Goal: Task Accomplishment & Management: Manage account settings

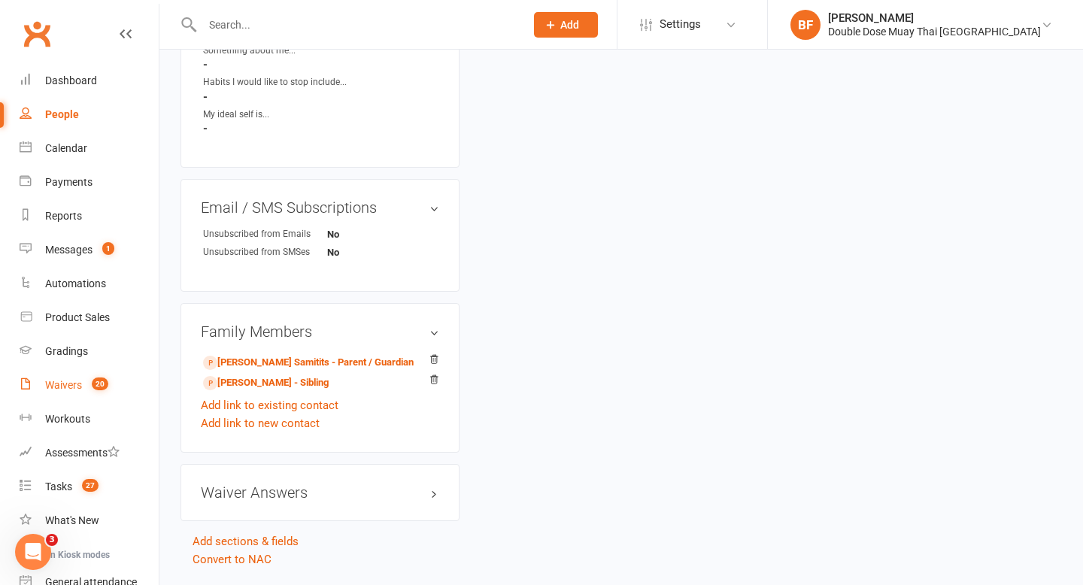
click at [80, 382] on div "Waivers" at bounding box center [63, 385] width 37 height 12
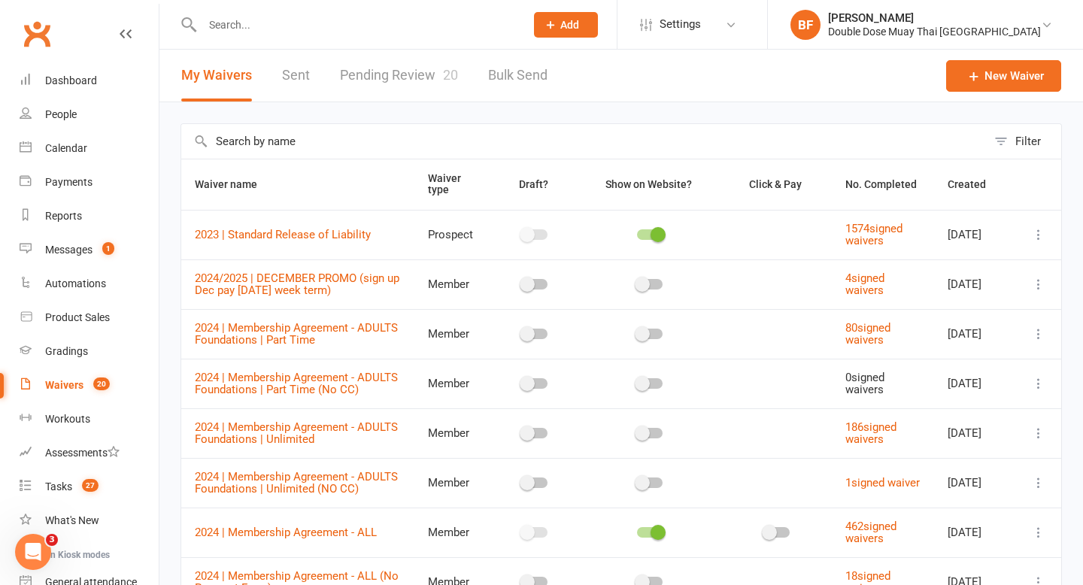
click at [406, 80] on link "Pending Review 20" at bounding box center [399, 76] width 118 height 52
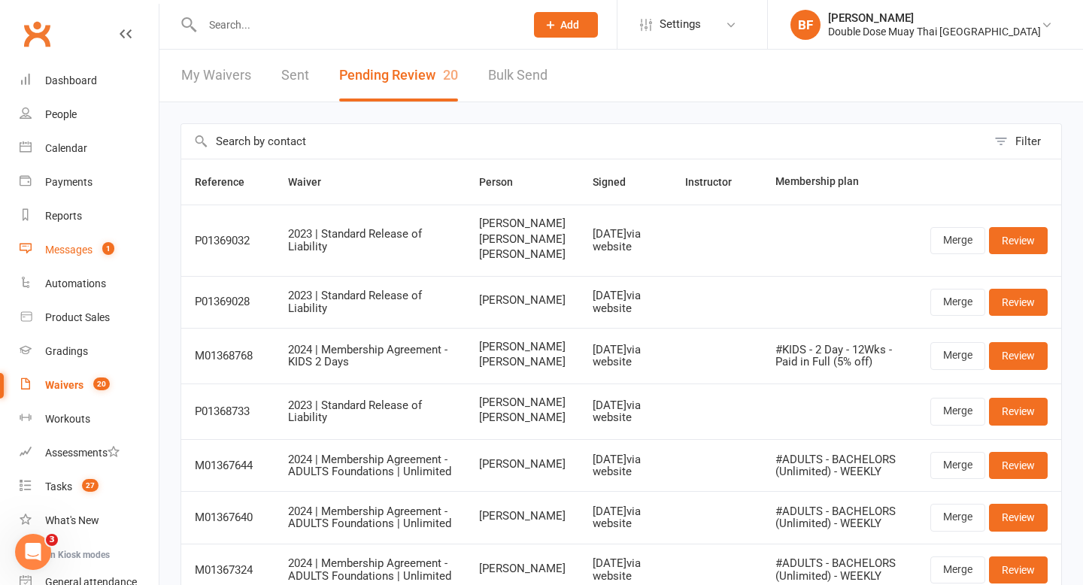
click at [71, 260] on link "Messages 1" at bounding box center [89, 250] width 139 height 34
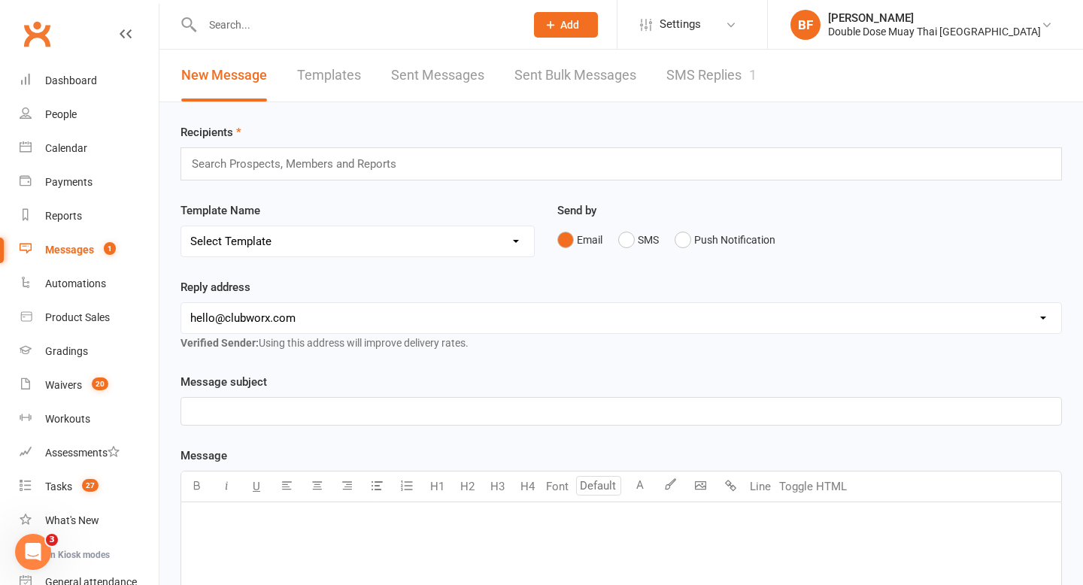
click at [693, 79] on link "SMS Replies 1" at bounding box center [711, 76] width 90 height 52
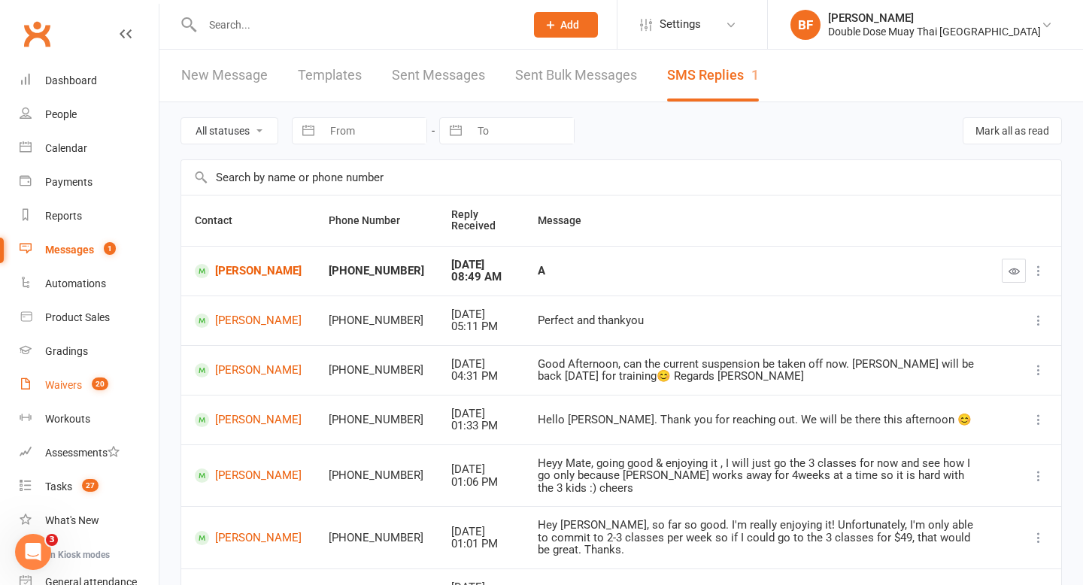
click at [78, 384] on div "Waivers" at bounding box center [63, 385] width 37 height 12
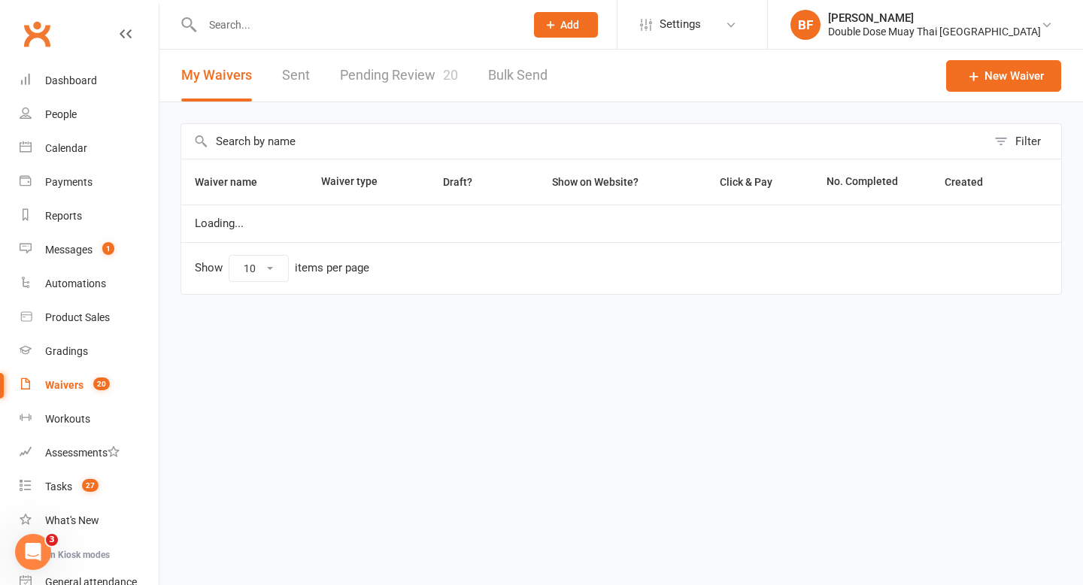
click at [400, 80] on link "Pending Review 20" at bounding box center [399, 76] width 118 height 52
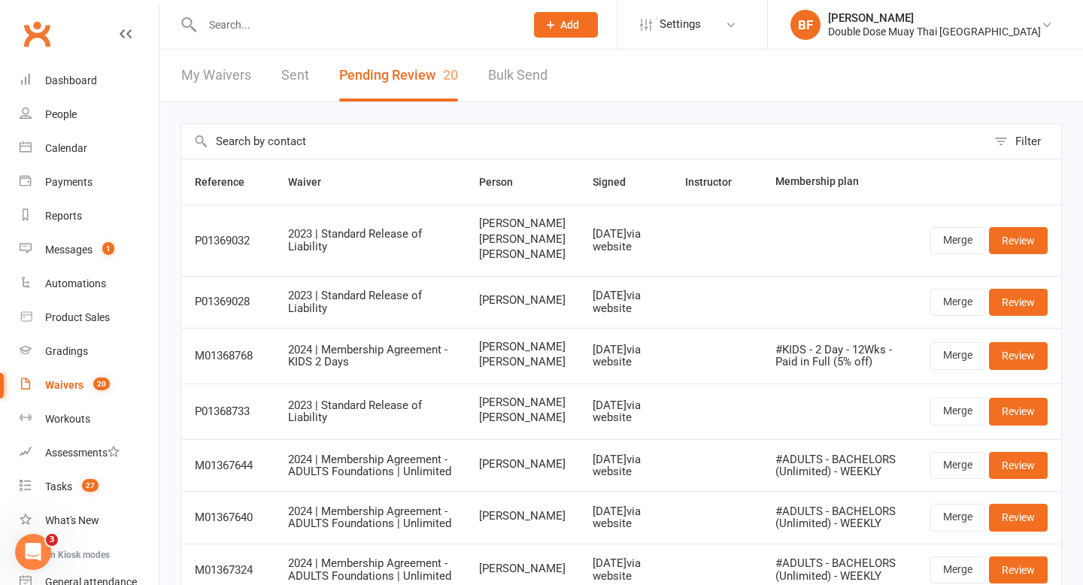
click at [507, 87] on link "Bulk Send" at bounding box center [517, 76] width 59 height 52
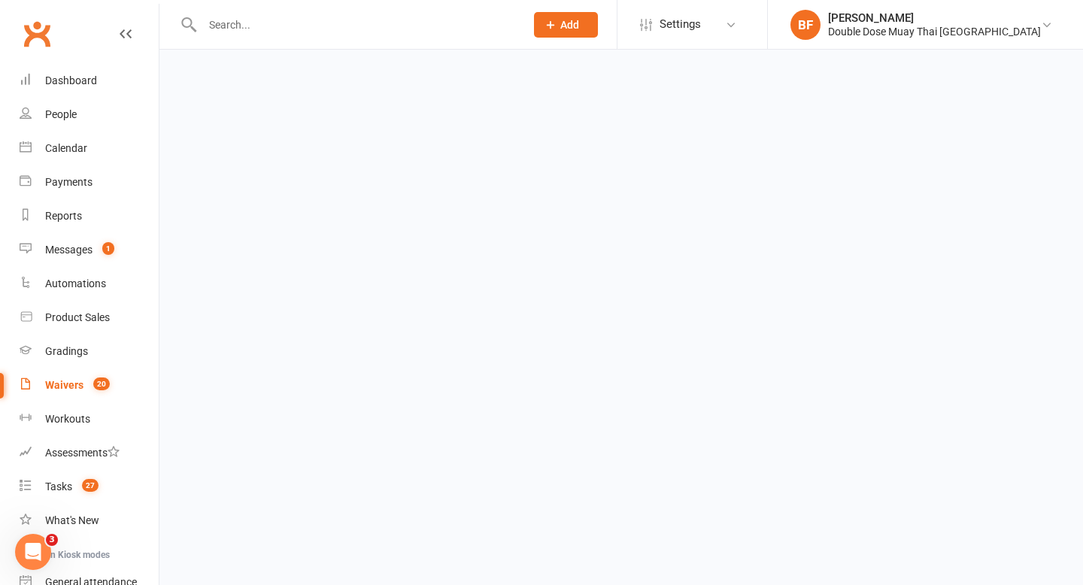
select select "active_members"
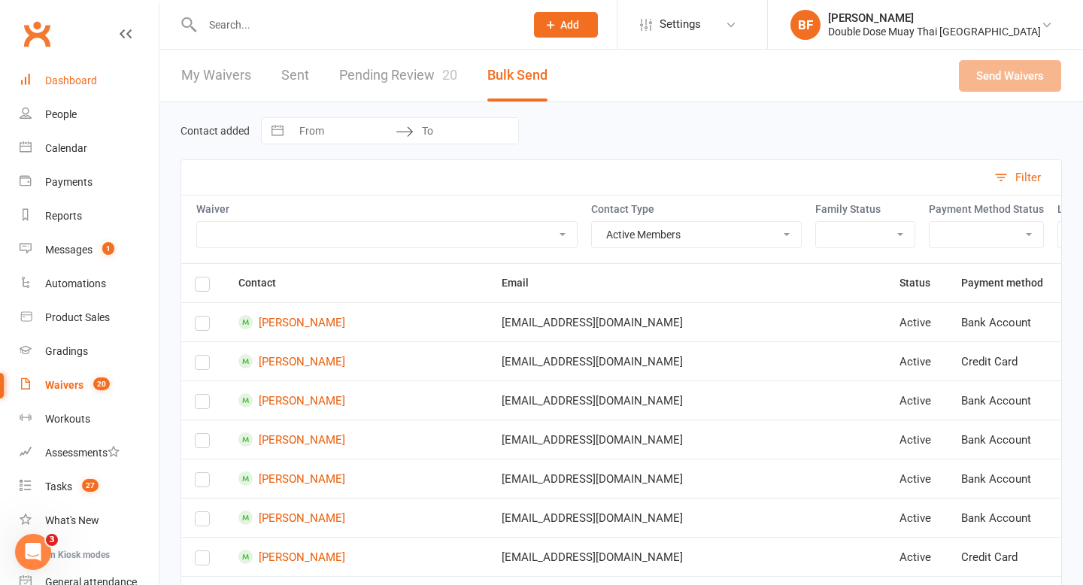
click at [81, 75] on div "Dashboard" at bounding box center [71, 80] width 52 height 12
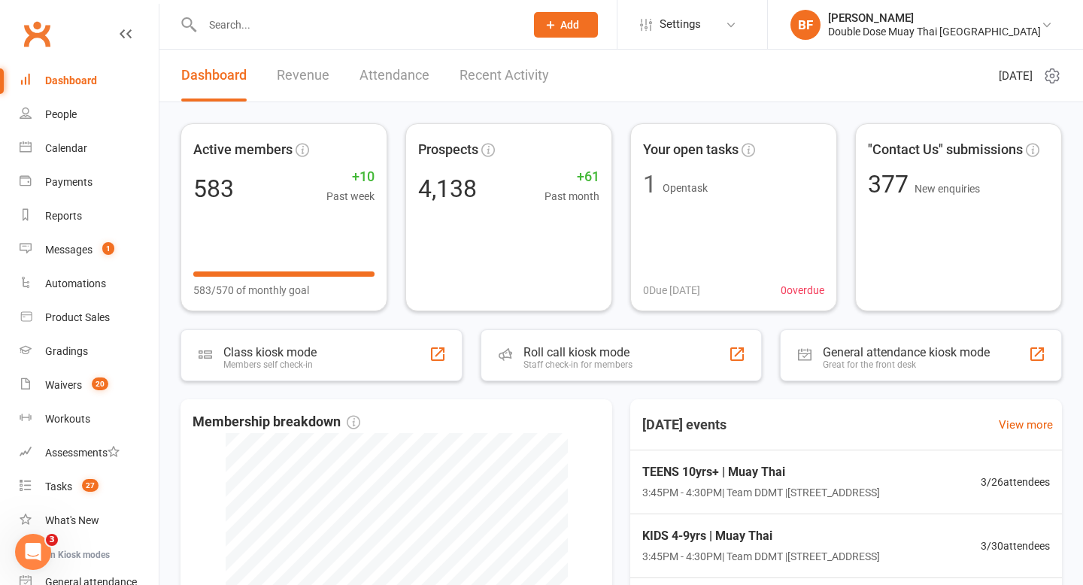
click at [496, 77] on link "Recent Activity" at bounding box center [505, 76] width 90 height 52
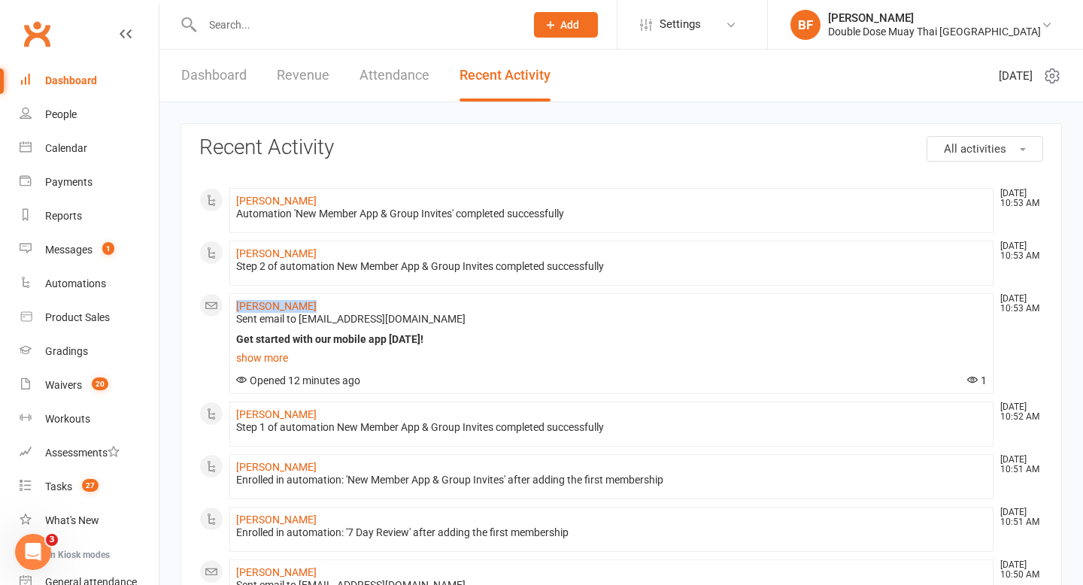
drag, startPoint x: 313, startPoint y: 303, endPoint x: 232, endPoint y: 302, distance: 81.2
click at [232, 302] on li "Blake Gendron Oct 14, 10:53 AM Sent email to Blakewgendron@gmail.com Get starte…" at bounding box center [611, 343] width 764 height 101
copy link "Blake Gendron"
click at [246, 22] on input "text" at bounding box center [356, 24] width 317 height 21
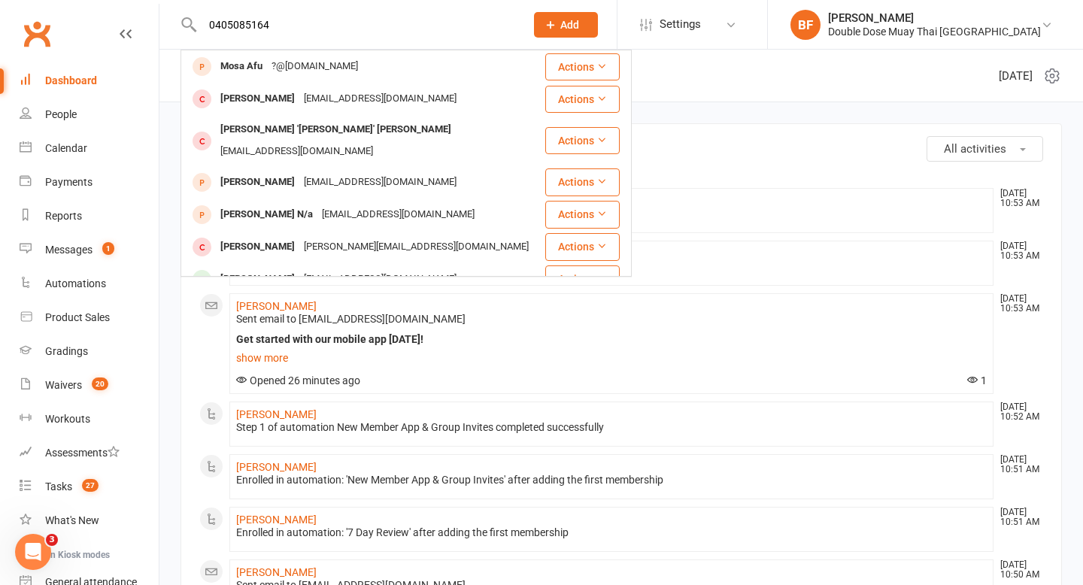
click at [251, 29] on input "0405085164" at bounding box center [356, 24] width 317 height 21
type input "0405085164"
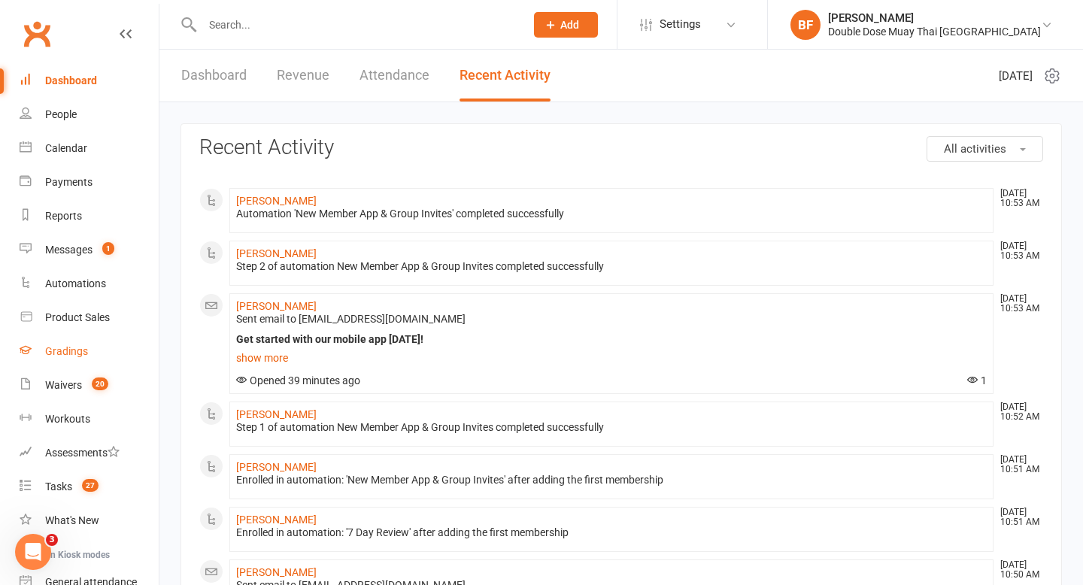
click at [68, 355] on div "Gradings" at bounding box center [66, 351] width 43 height 12
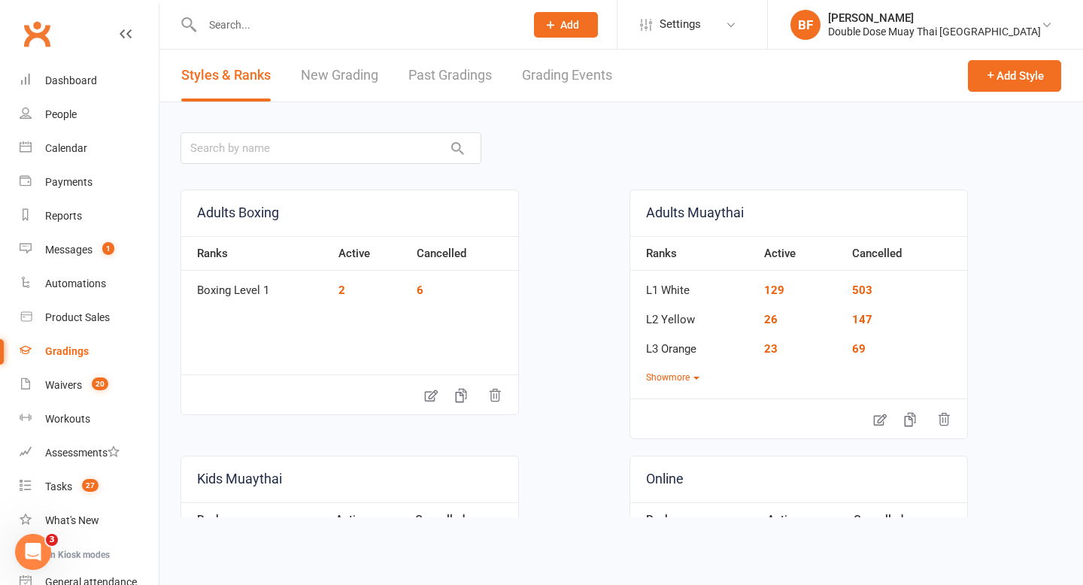
scroll to position [1, 0]
click at [559, 71] on link "Grading Events" at bounding box center [567, 75] width 90 height 52
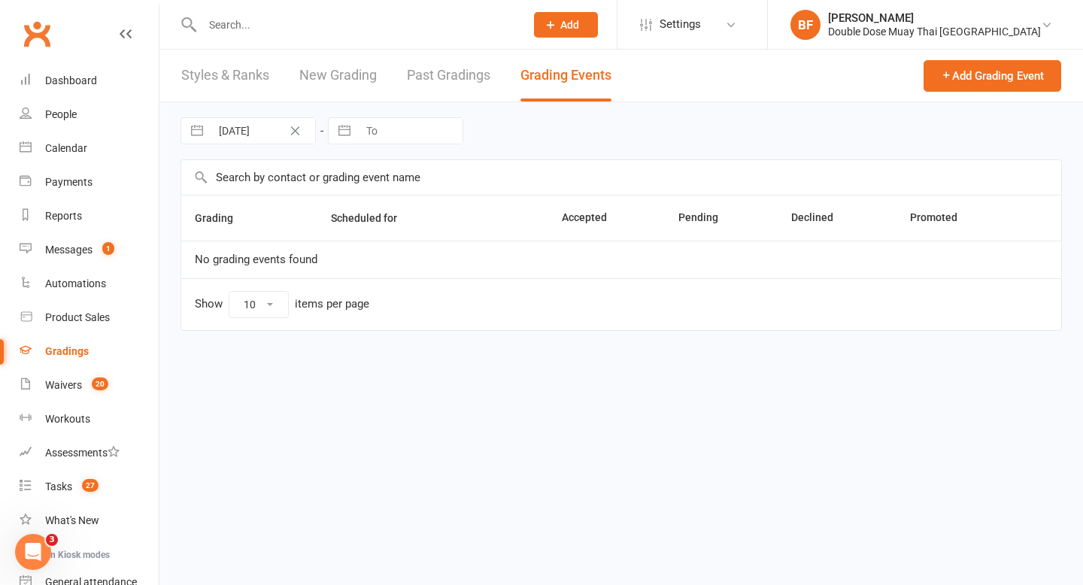
click at [454, 81] on link "Past Gradings" at bounding box center [448, 76] width 83 height 52
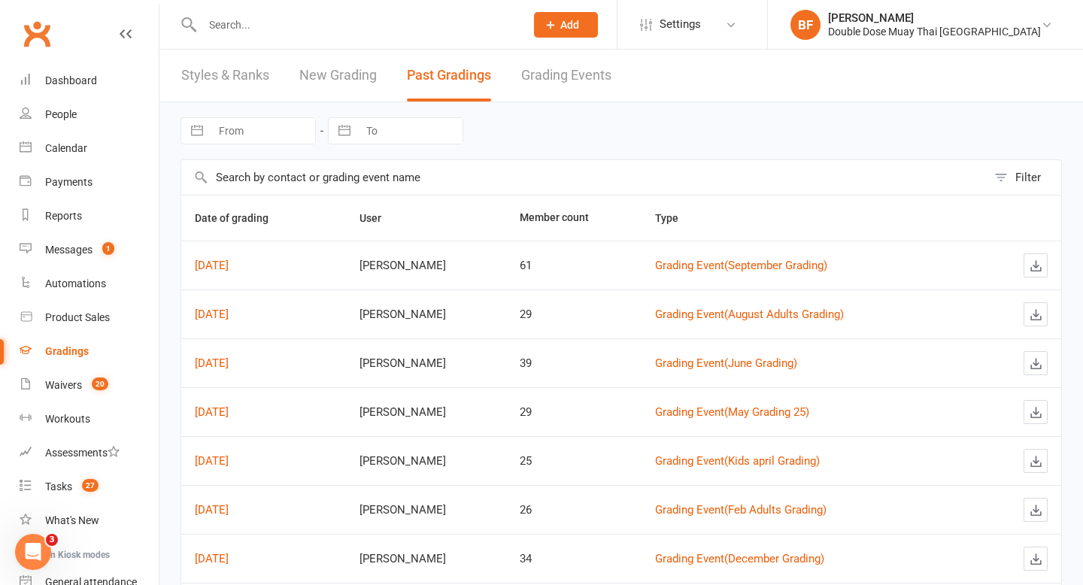
click at [214, 69] on link "Styles & Ranks" at bounding box center [225, 76] width 88 height 52
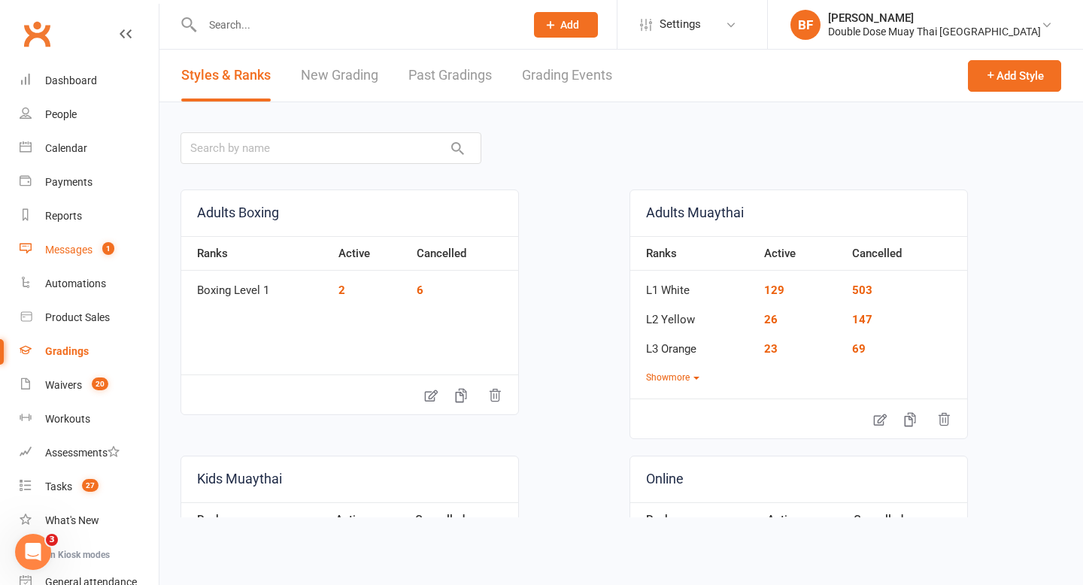
click at [77, 244] on div "Messages" at bounding box center [68, 250] width 47 height 12
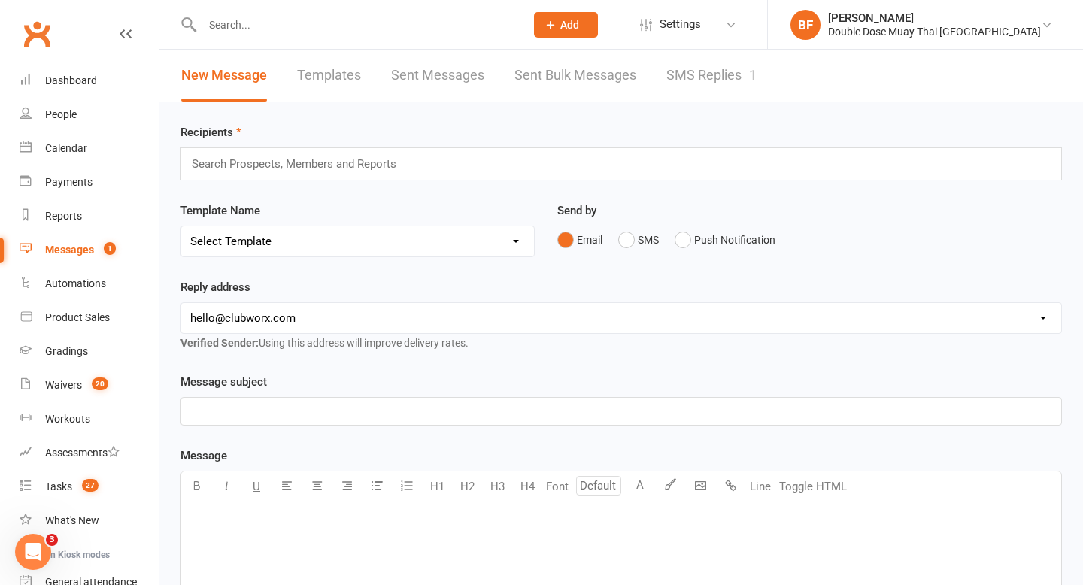
scroll to position [36, 0]
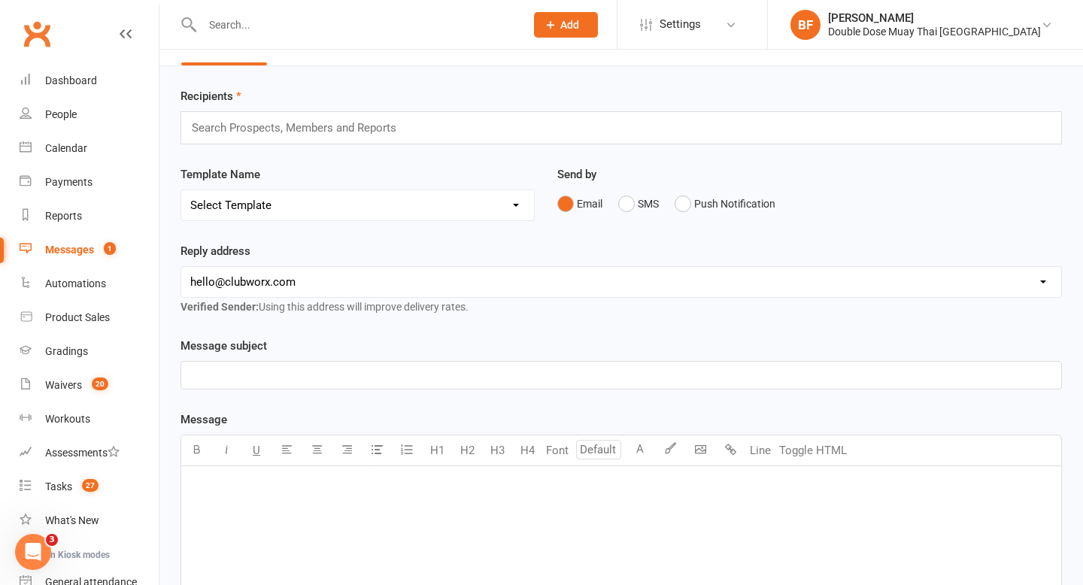
click at [430, 126] on div "Search Prospects, Members and Reports" at bounding box center [622, 127] width 882 height 33
click at [422, 126] on div "Search Prospects, Members and Reports" at bounding box center [622, 127] width 882 height 33
click at [365, 130] on input "text" at bounding box center [300, 128] width 220 height 20
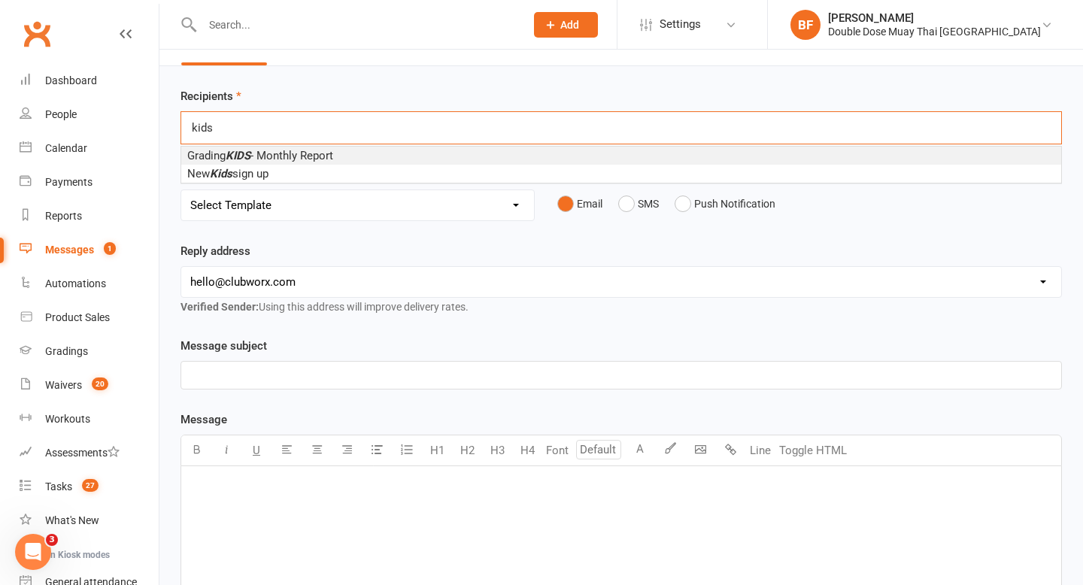
type input "kids"
click at [363, 151] on li "Grading KIDS - Monthly Report" at bounding box center [621, 156] width 880 height 18
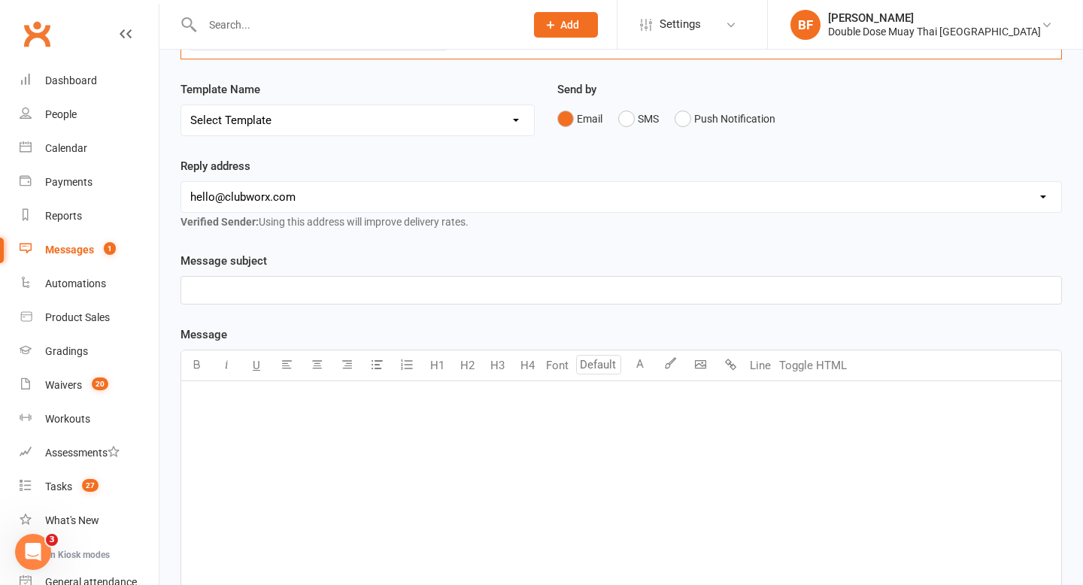
scroll to position [122, 0]
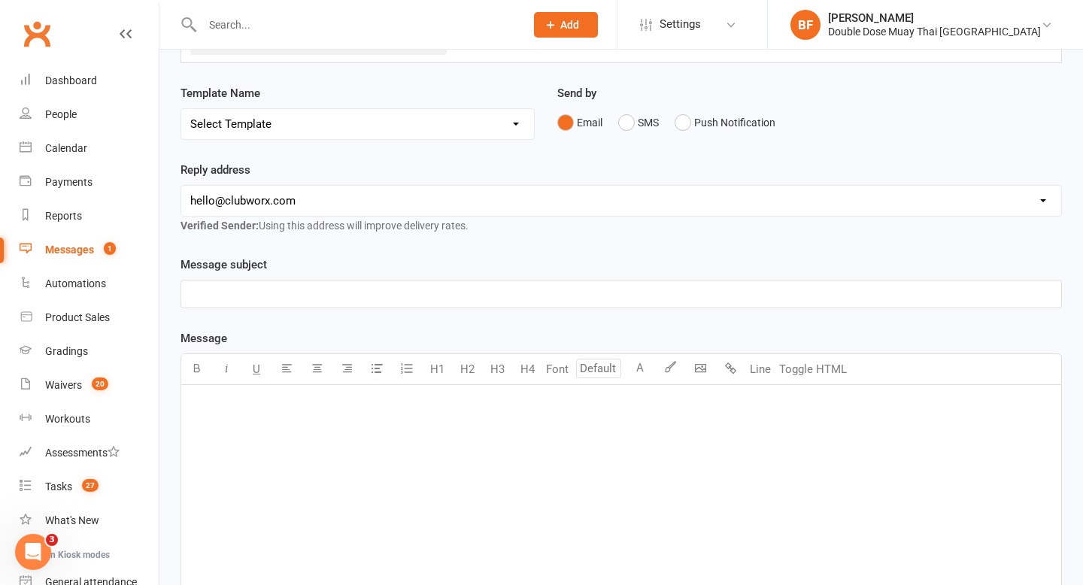
click at [393, 427] on div "﻿" at bounding box center [621, 498] width 880 height 226
click at [277, 297] on p "﻿" at bounding box center [621, 294] width 862 height 18
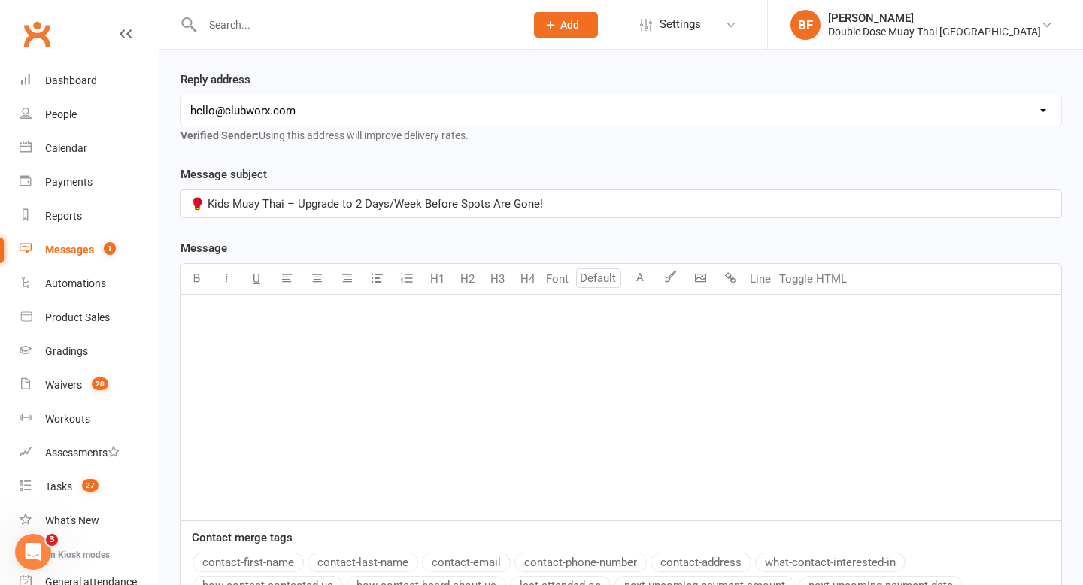
scroll to position [213, 0]
click at [284, 347] on div "﻿" at bounding box center [621, 407] width 880 height 226
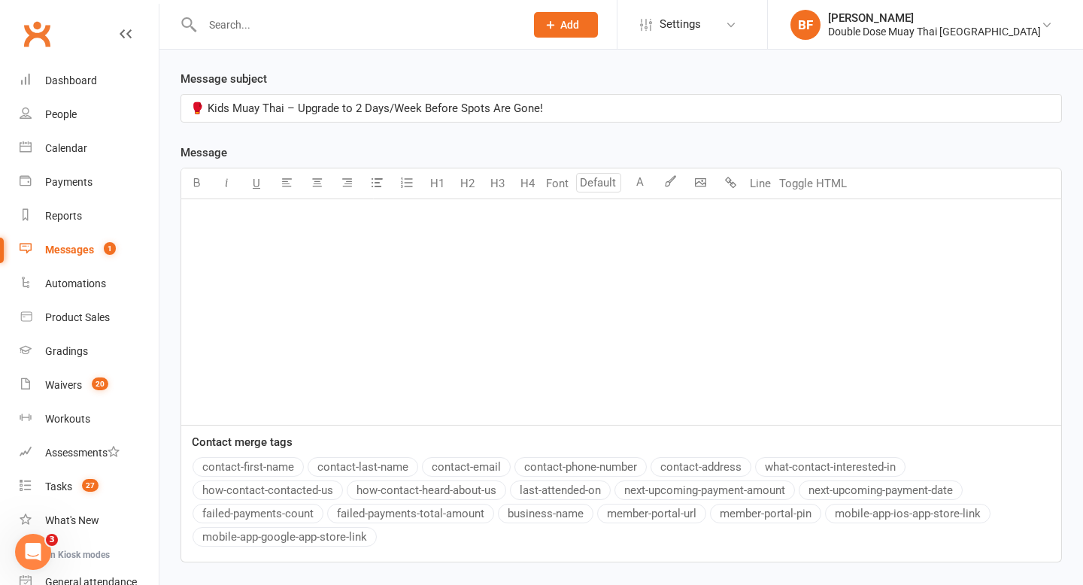
scroll to position [420, 0]
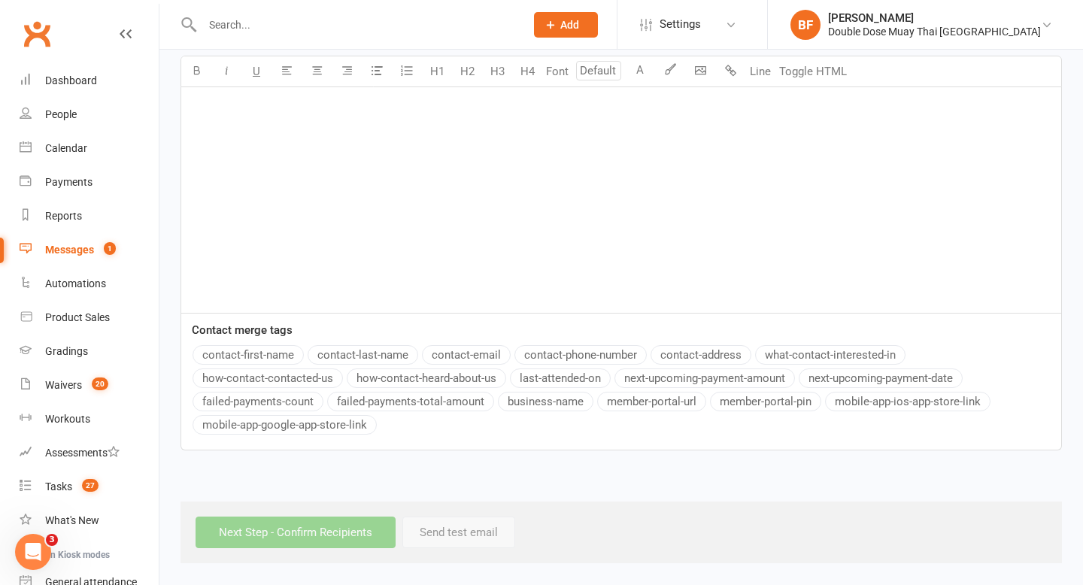
click at [293, 253] on div "﻿" at bounding box center [621, 200] width 880 height 226
click at [226, 93] on div "﻿" at bounding box center [621, 200] width 880 height 226
click at [220, 119] on div "﻿" at bounding box center [621, 200] width 880 height 226
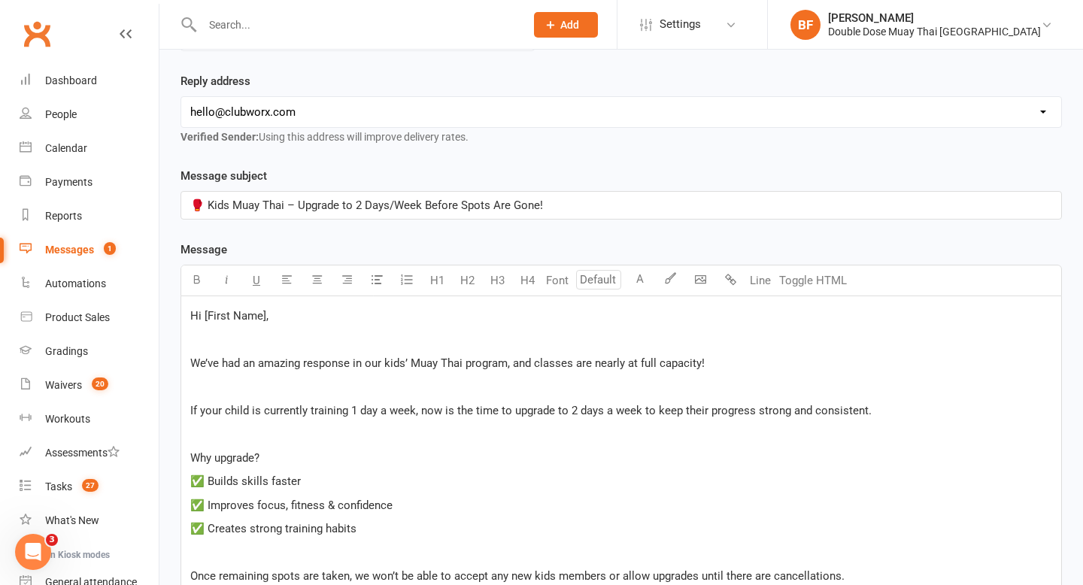
scroll to position [348, 0]
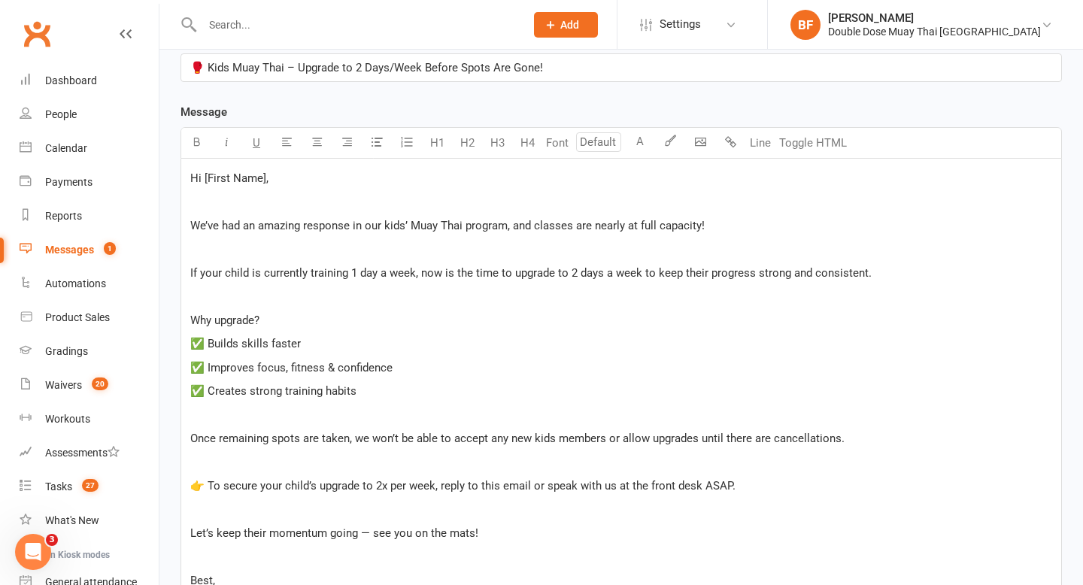
click at [266, 177] on span "Hi [First Name]," at bounding box center [229, 178] width 78 height 14
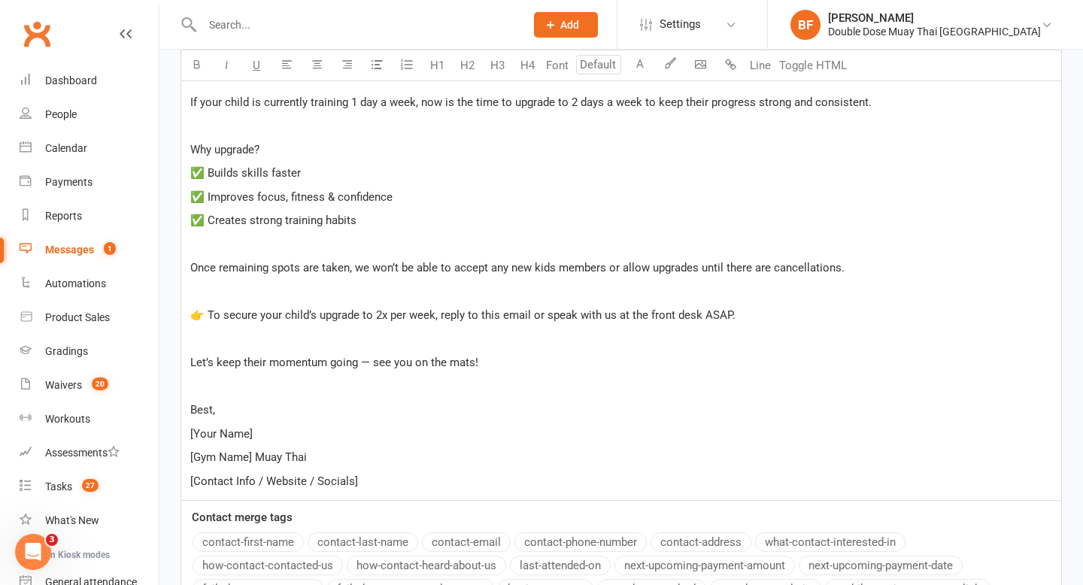
scroll to position [526, 0]
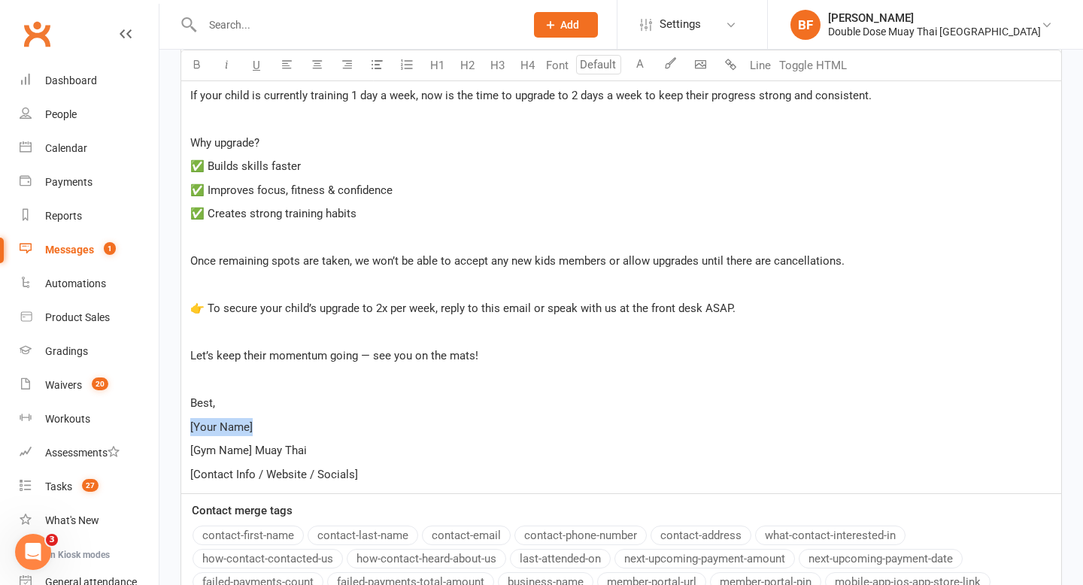
drag, startPoint x: 254, startPoint y: 426, endPoint x: 187, endPoint y: 426, distance: 66.9
click at [187, 426] on div "Hi Team, ﻿ We’ve had an amazing response in our kids’ Muay Thai program, and cl…" at bounding box center [621, 237] width 880 height 512
drag, startPoint x: 194, startPoint y: 445, endPoint x: 415, endPoint y: 497, distance: 227.1
click at [415, 497] on div "Message U H1 H2 H3 H4 Font A Line Toggle HTML Hi Team, ﻿ We’ve had an amazing r…" at bounding box center [622, 279] width 882 height 706
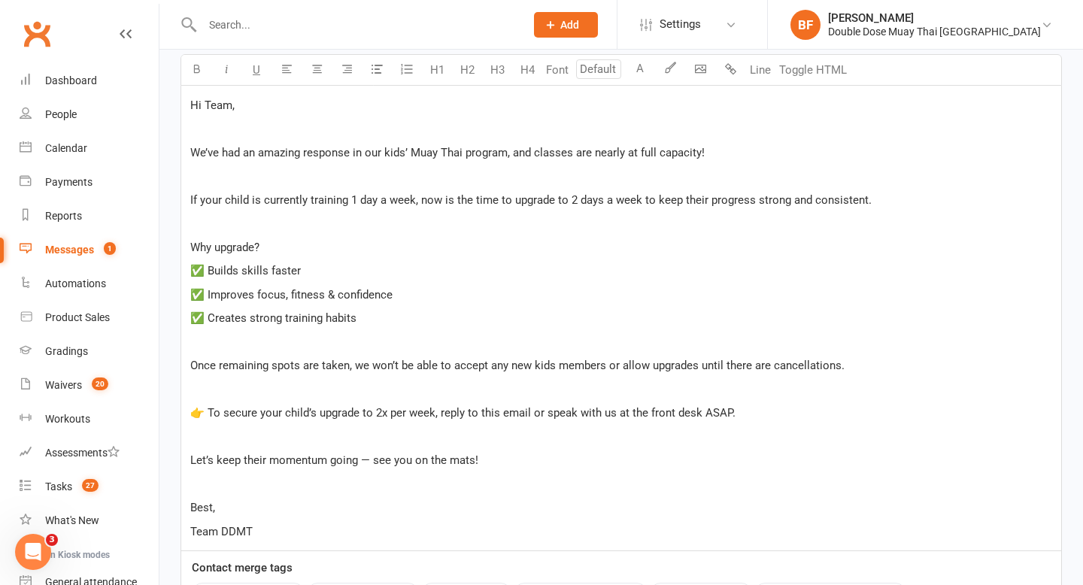
scroll to position [414, 0]
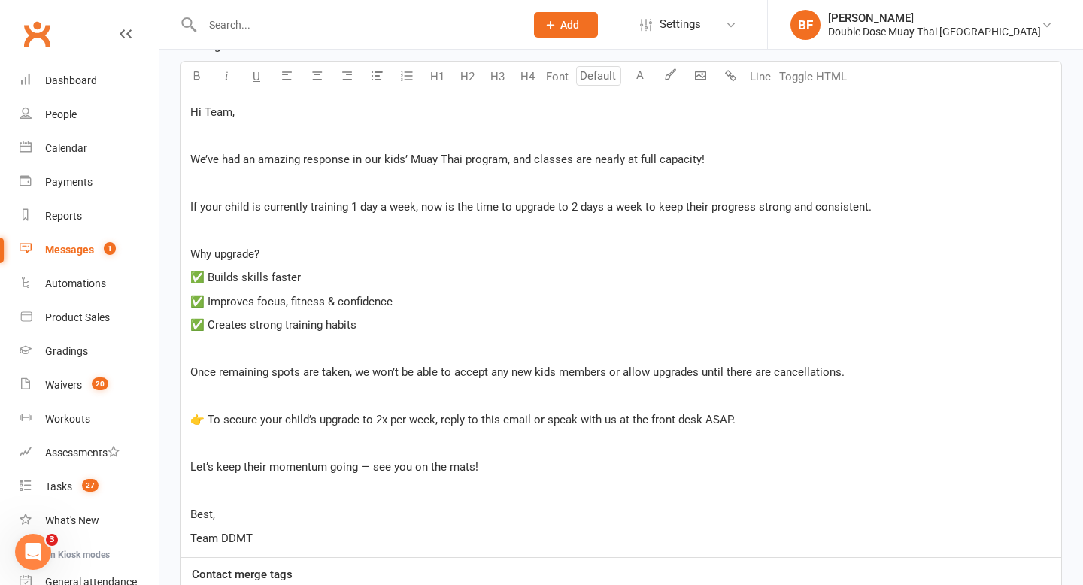
click at [431, 417] on span "👉 To secure your child’s upgrade to 2x per week, reply to this email or speak w…" at bounding box center [462, 420] width 545 height 14
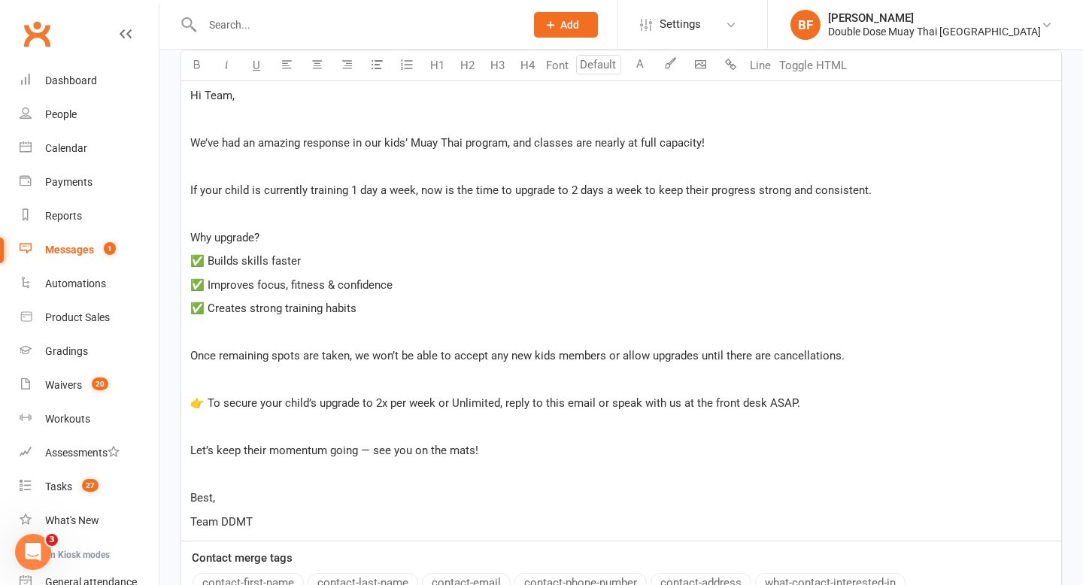
click at [639, 192] on span "If your child is currently training 1 day a week, now is the time to upgrade to…" at bounding box center [530, 191] width 681 height 14
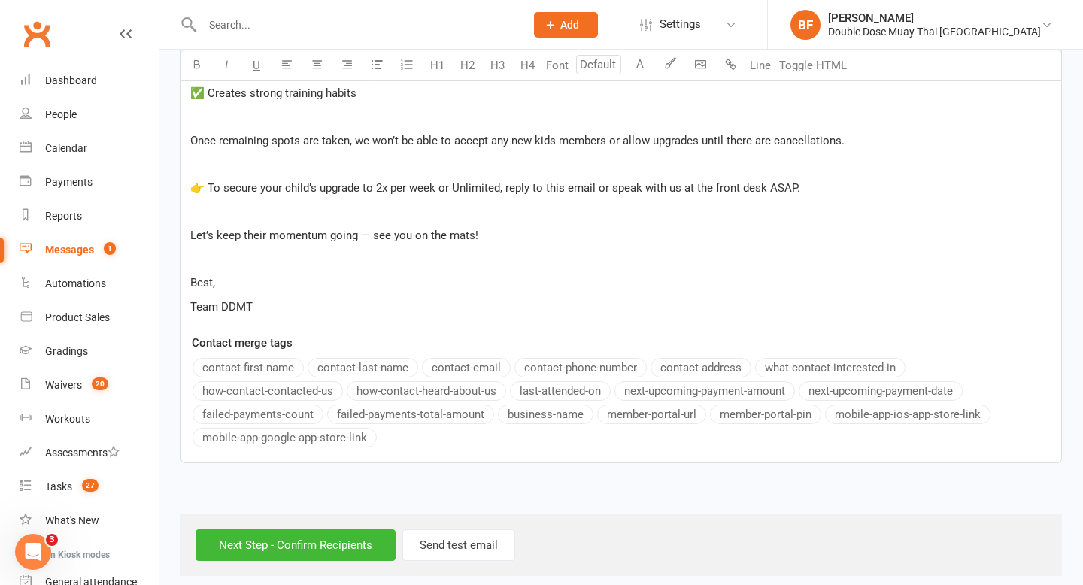
scroll to position [659, 0]
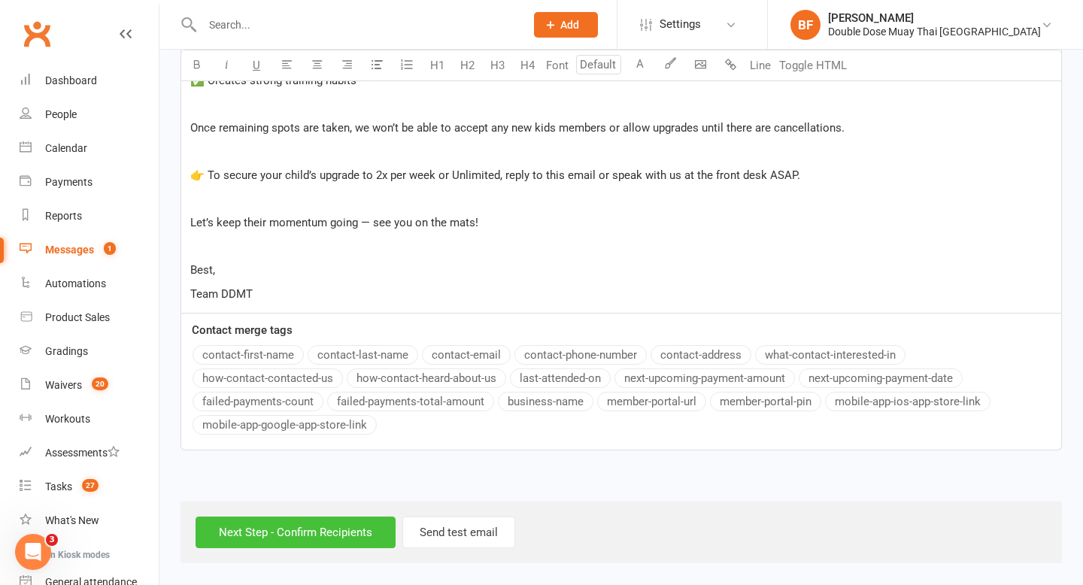
click at [325, 531] on input "Next Step - Confirm Recipients" at bounding box center [296, 533] width 200 height 32
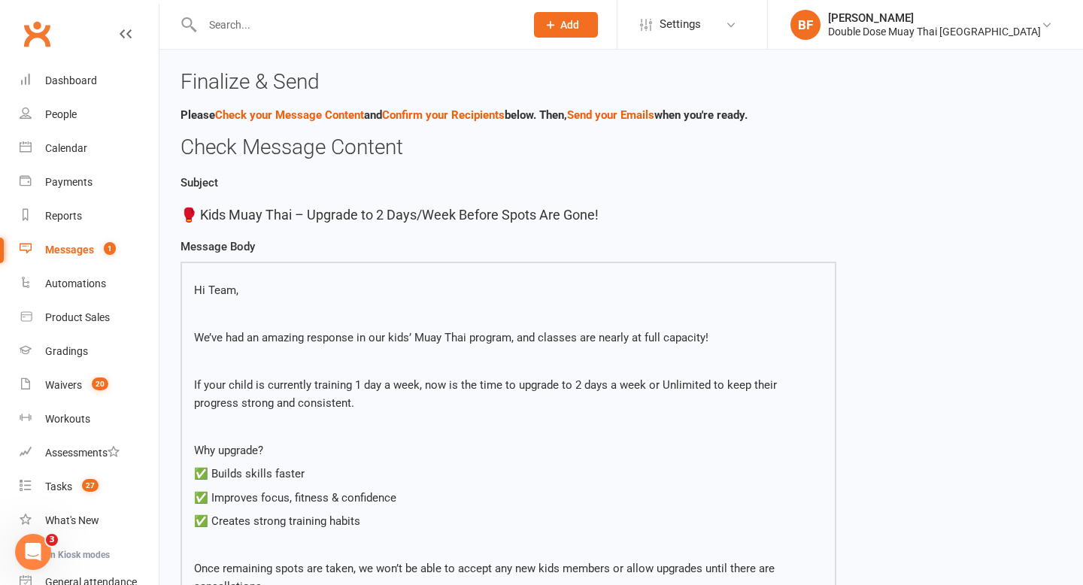
click at [325, 206] on p "🥊 Kids Muay Thai – Upgrade to 2 Days/Week Before Spots Are Gone!" at bounding box center [509, 216] width 656 height 22
click at [199, 178] on label "Subject" at bounding box center [237, 183] width 113 height 18
click at [263, 120] on link "Check your Message Content" at bounding box center [289, 115] width 149 height 14
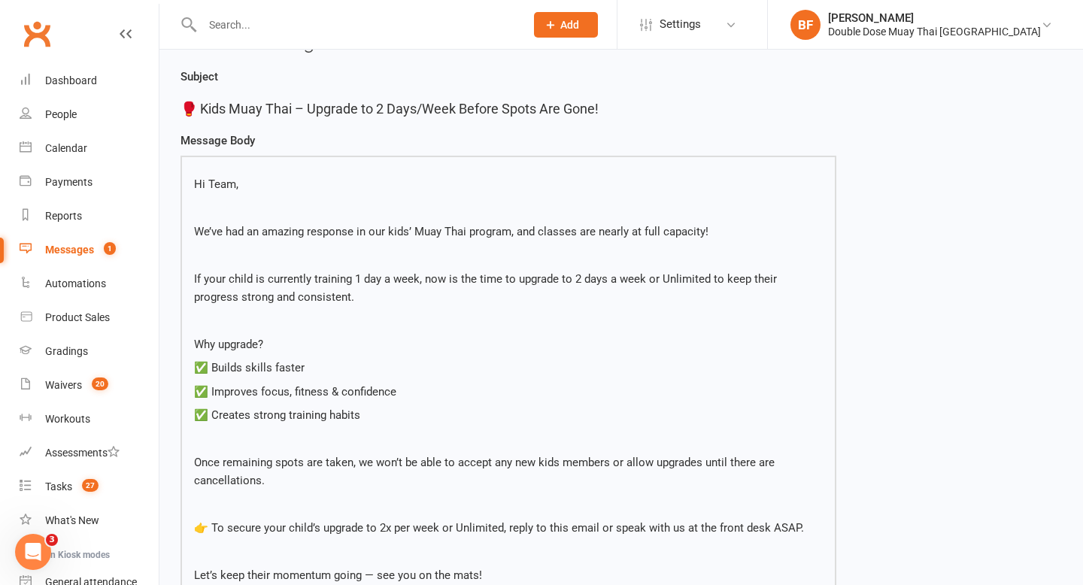
scroll to position [136, 0]
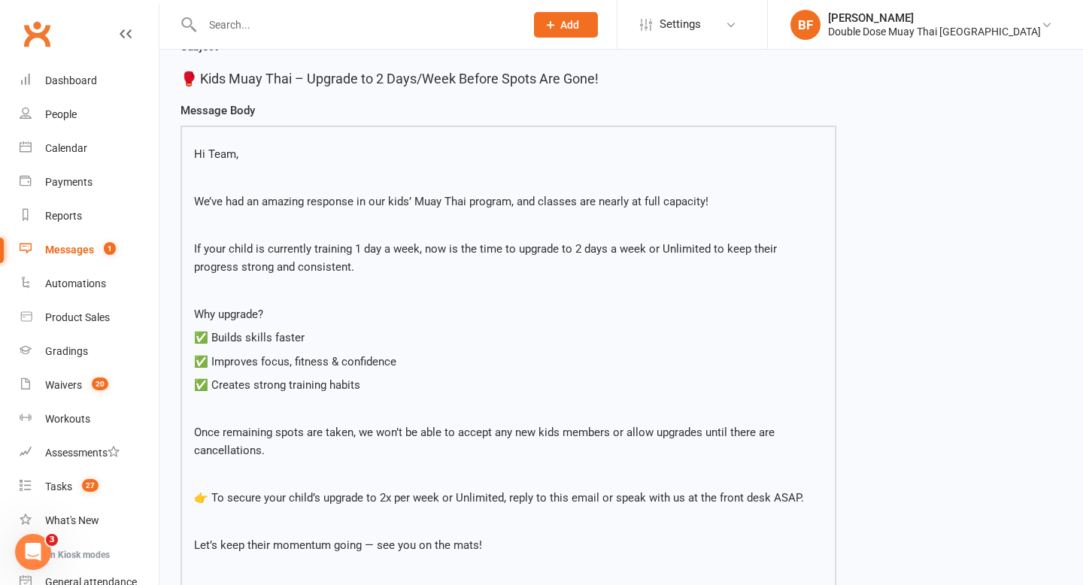
click at [241, 78] on p "🥊 Kids Muay Thai – Upgrade to 2 Days/Week Before Spots Are Gone!" at bounding box center [509, 79] width 656 height 22
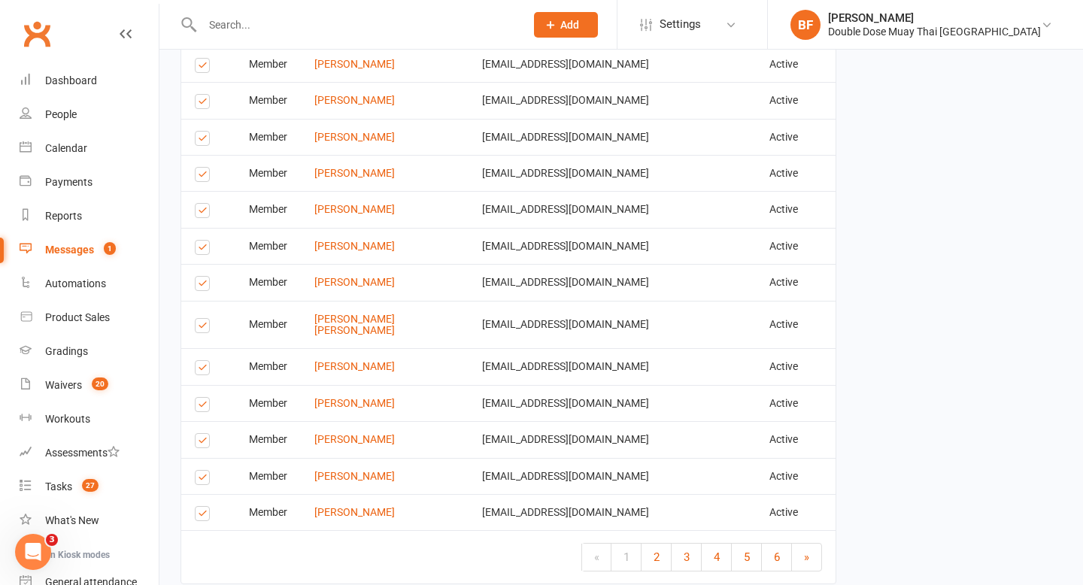
scroll to position [2296, 0]
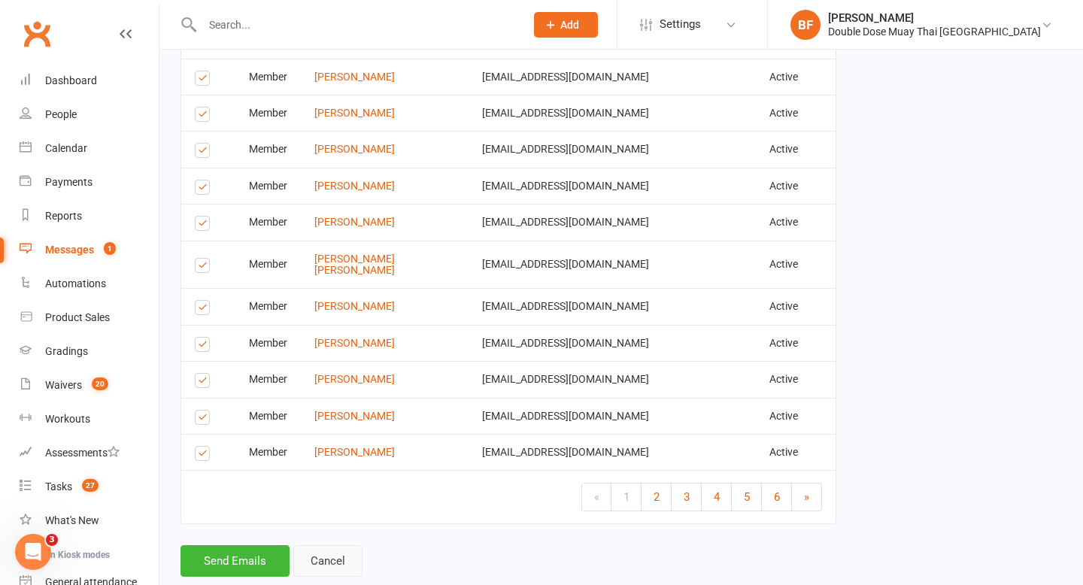
click at [306, 545] on link "Cancel" at bounding box center [327, 561] width 69 height 32
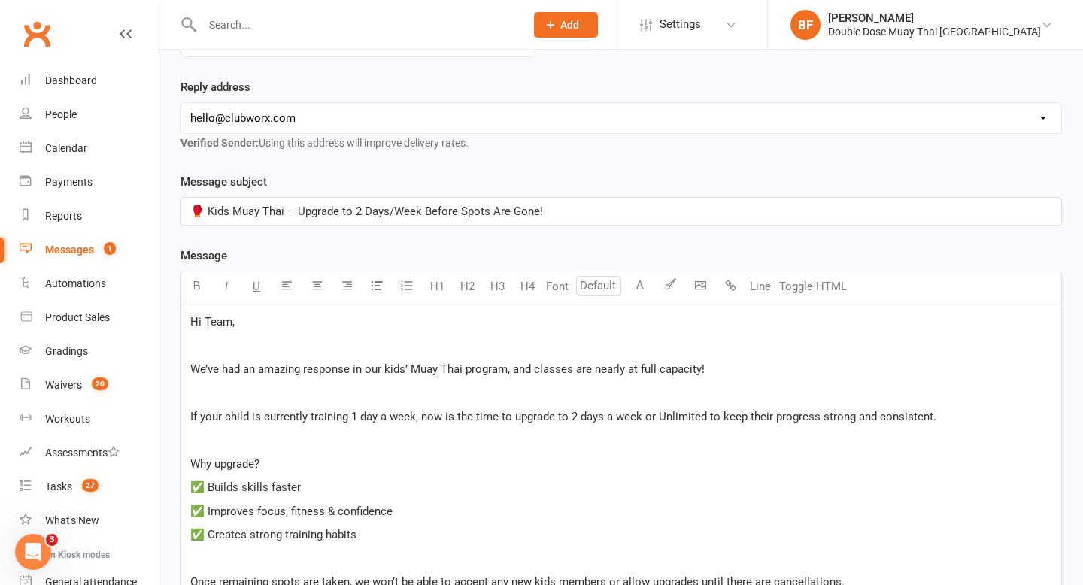
scroll to position [223, 0]
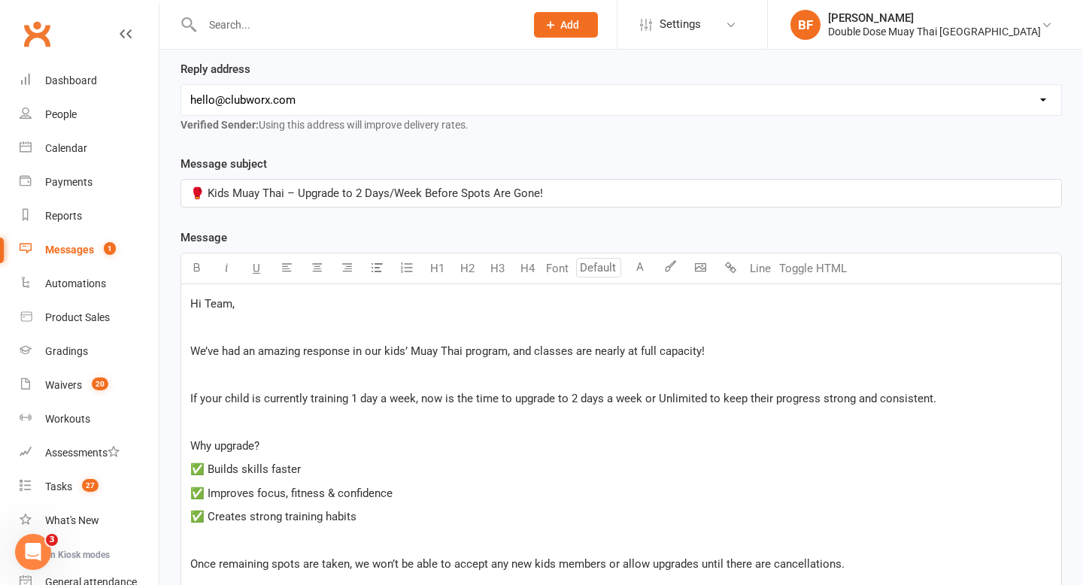
click at [386, 191] on span "🥊 Kids Muay Thai – Upgrade to 2 Days/Week Before Spots Are Gone!" at bounding box center [366, 194] width 353 height 14
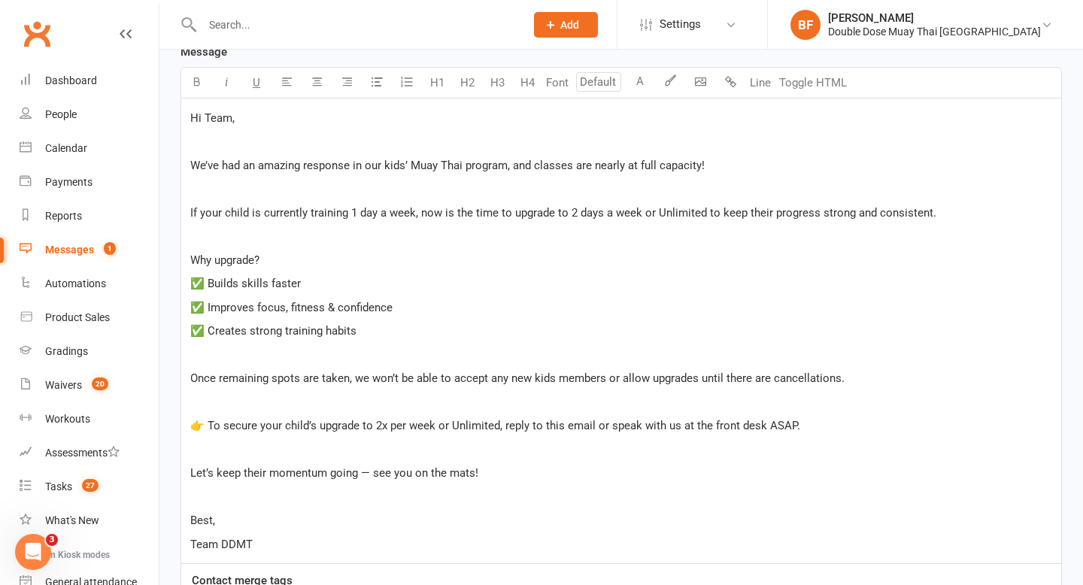
scroll to position [659, 0]
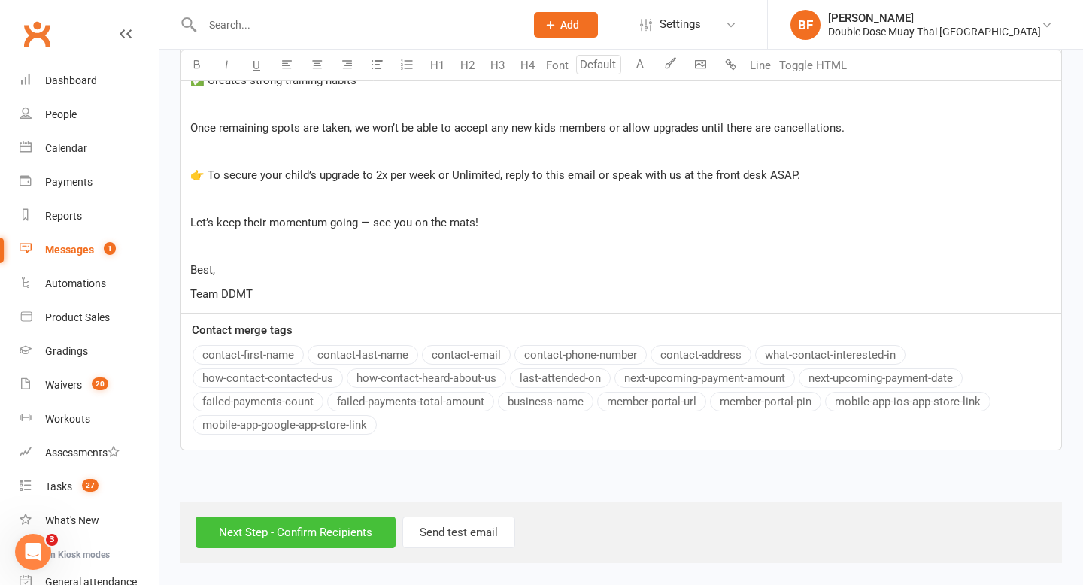
click at [272, 535] on input "Next Step - Confirm Recipients" at bounding box center [296, 533] width 200 height 32
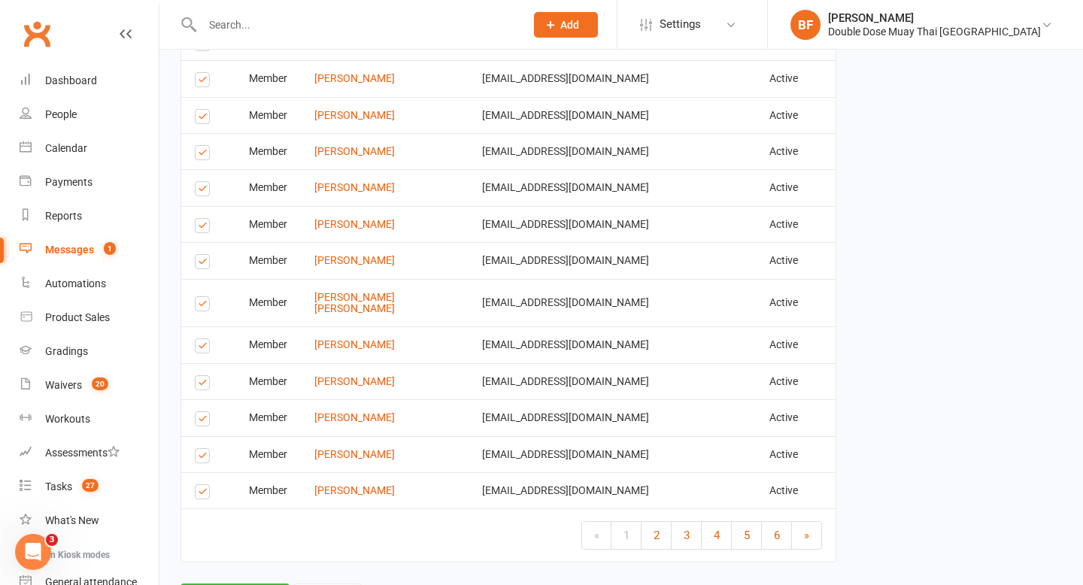
scroll to position [2296, 0]
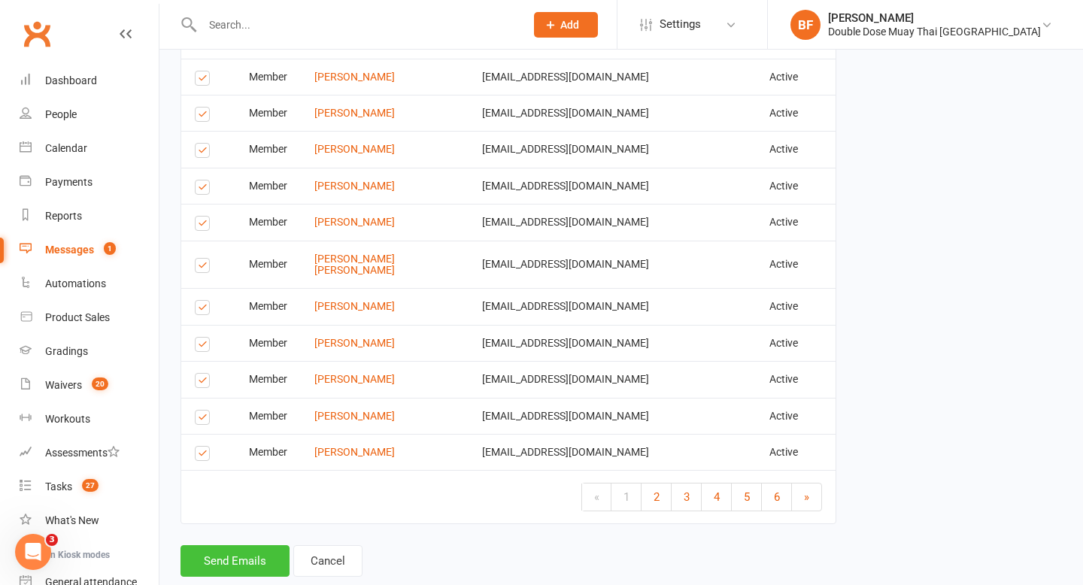
click at [222, 545] on button "Send Emails" at bounding box center [235, 561] width 109 height 32
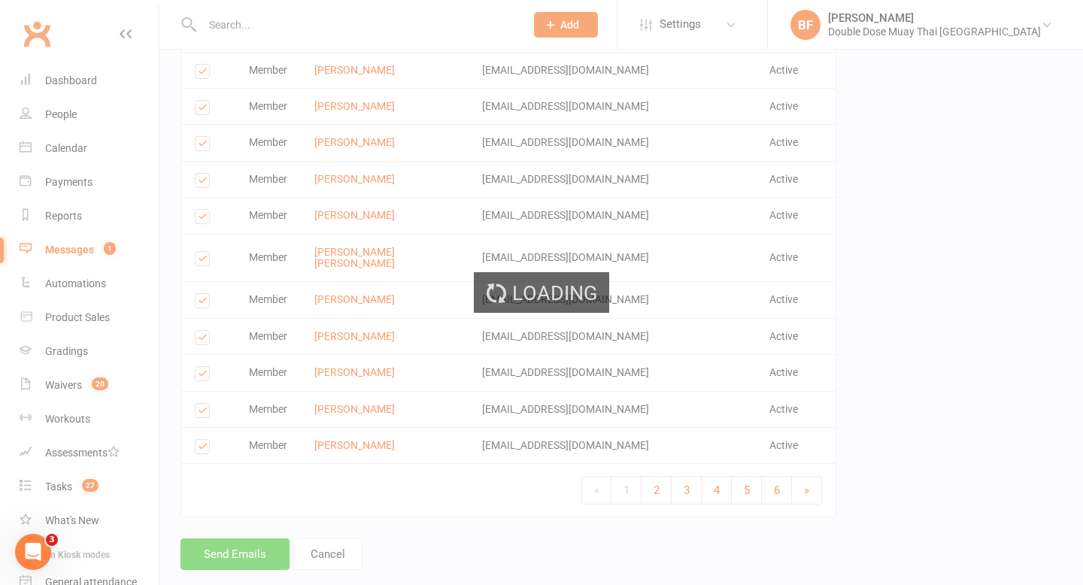
scroll to position [2290, 0]
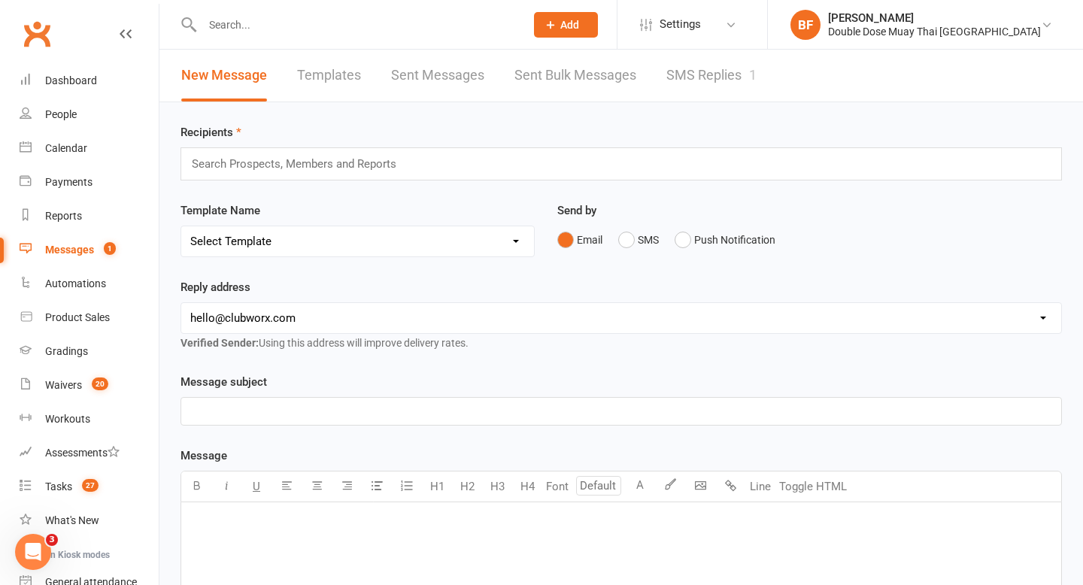
click at [244, 20] on input "text" at bounding box center [356, 24] width 317 height 21
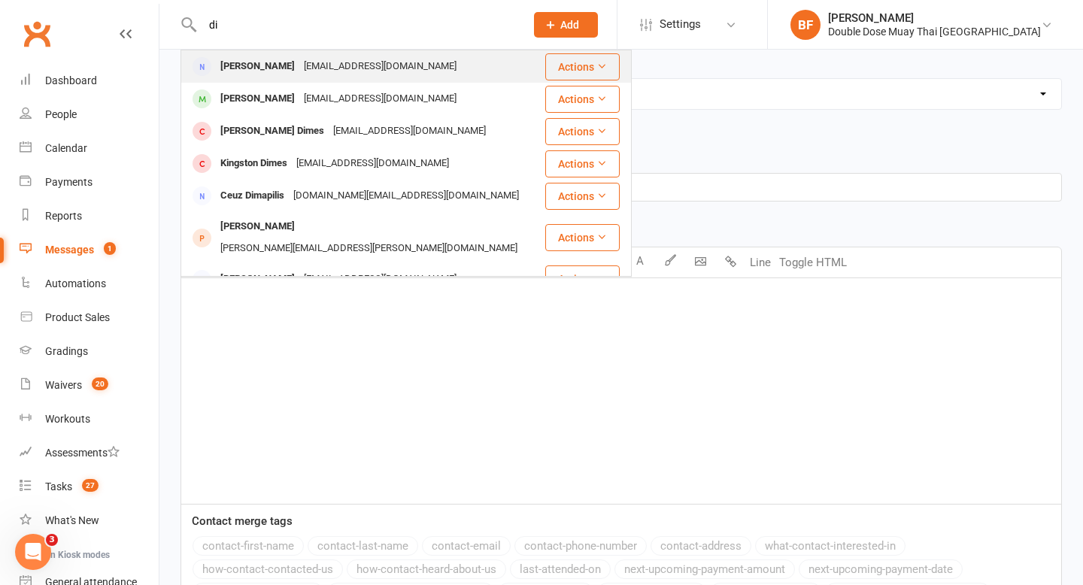
type input "d"
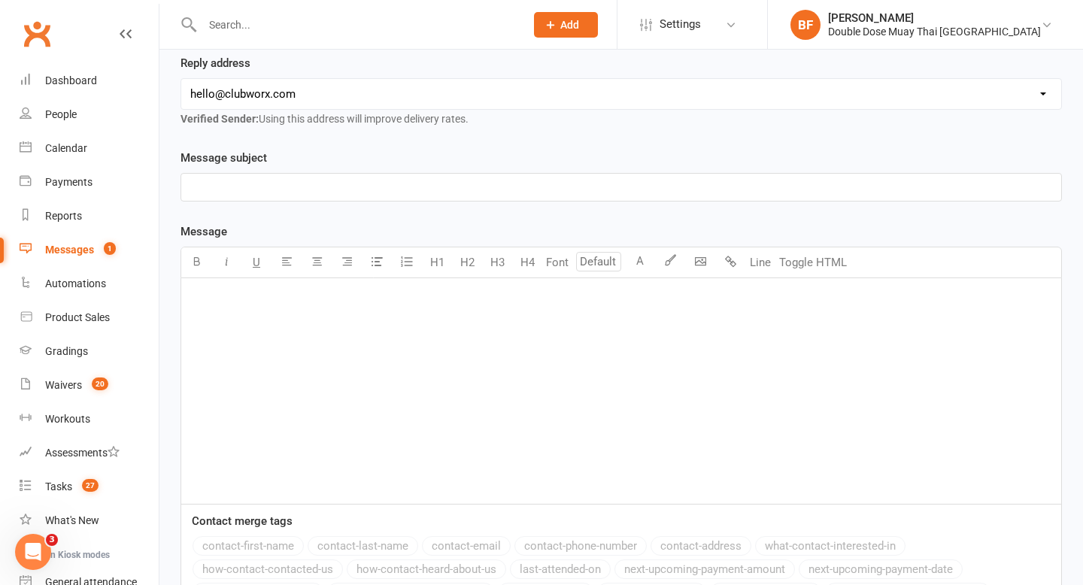
type input "m"
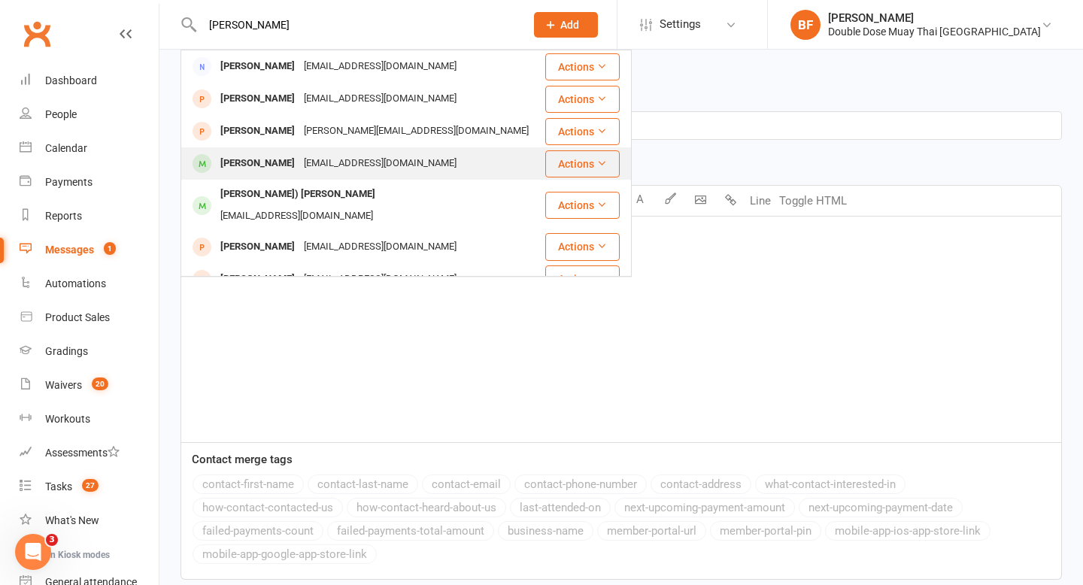
type input "dimitrius"
click at [389, 174] on div "dsavaiinaea84@gmail.com" at bounding box center [380, 164] width 162 height 22
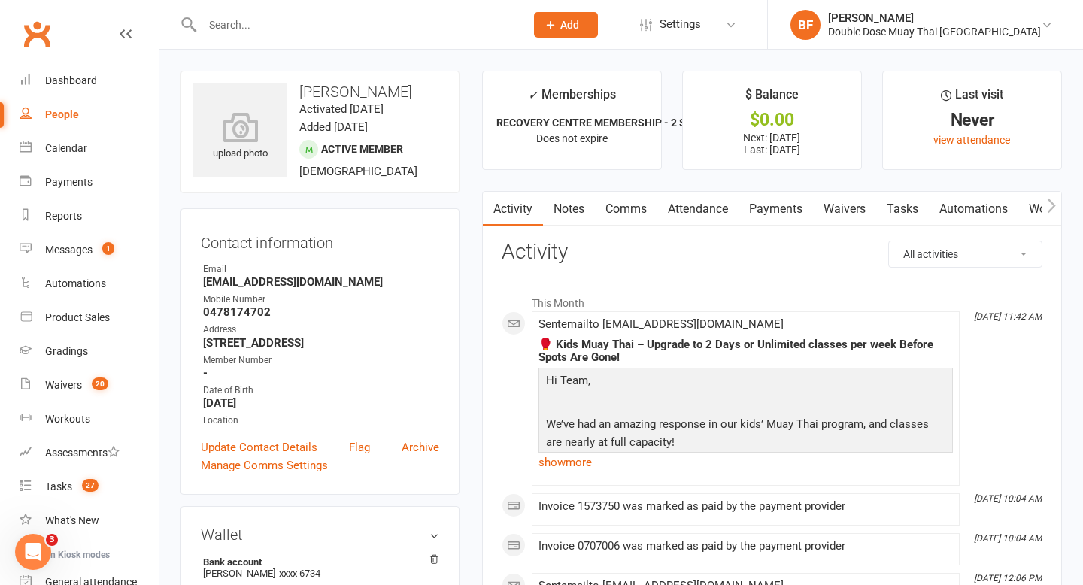
click at [760, 209] on link "Payments" at bounding box center [776, 209] width 74 height 35
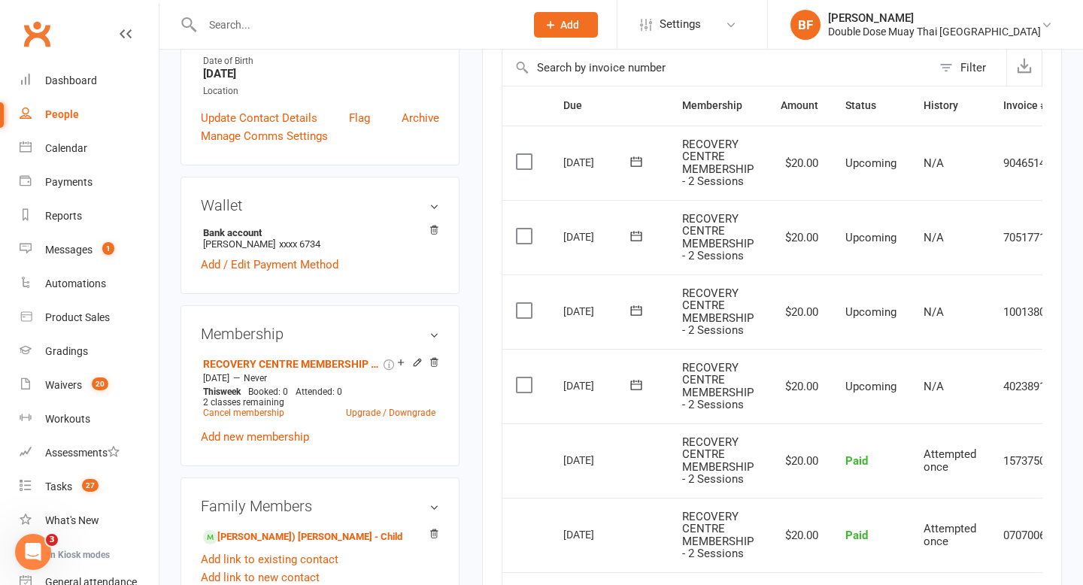
scroll to position [432, 0]
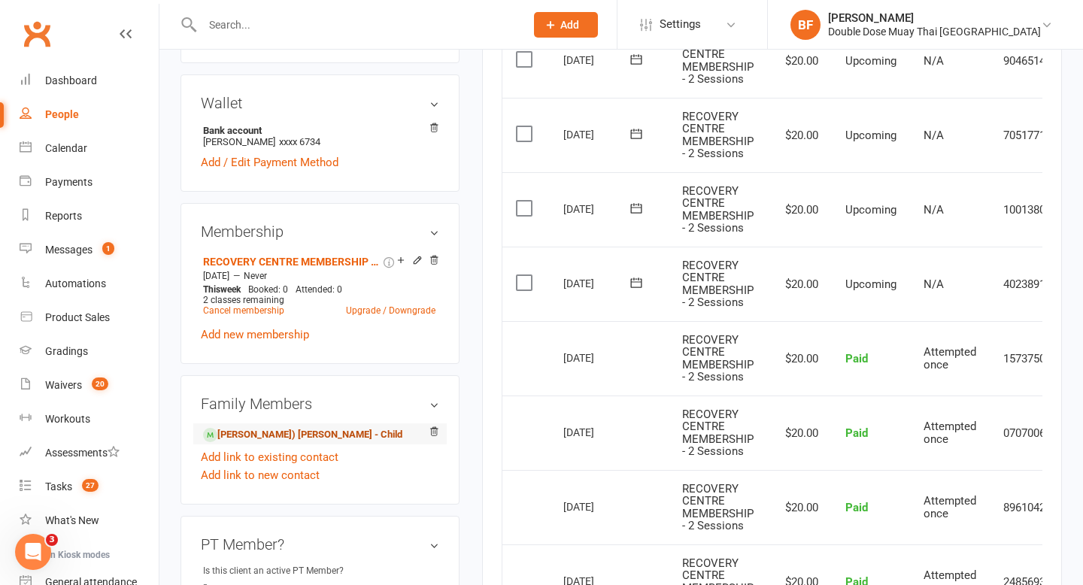
click at [320, 439] on link "Demetrius (Jr) Savai'inaea - Child" at bounding box center [302, 435] width 199 height 16
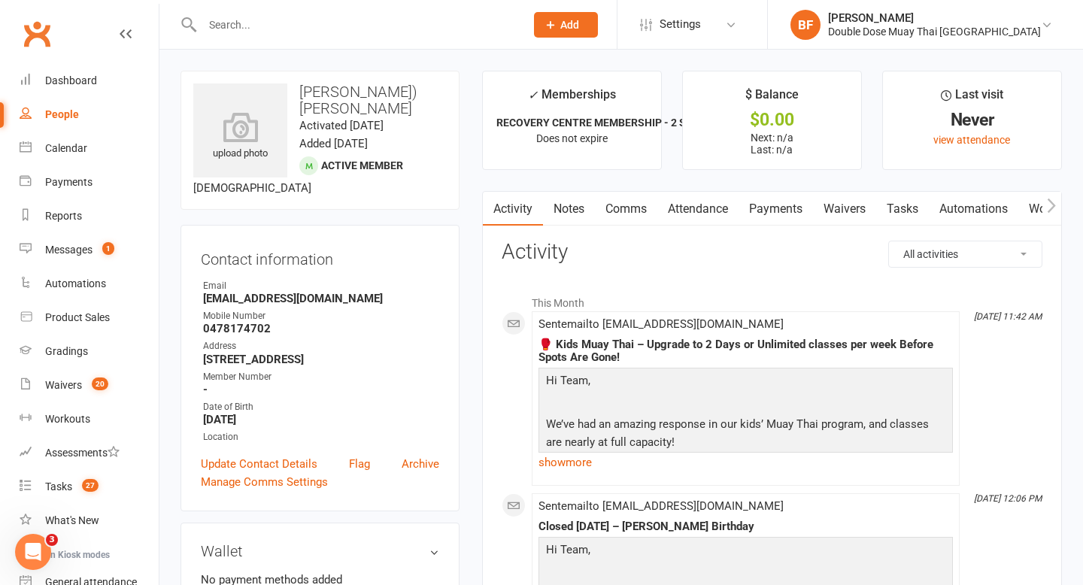
click at [777, 205] on link "Payments" at bounding box center [776, 209] width 74 height 35
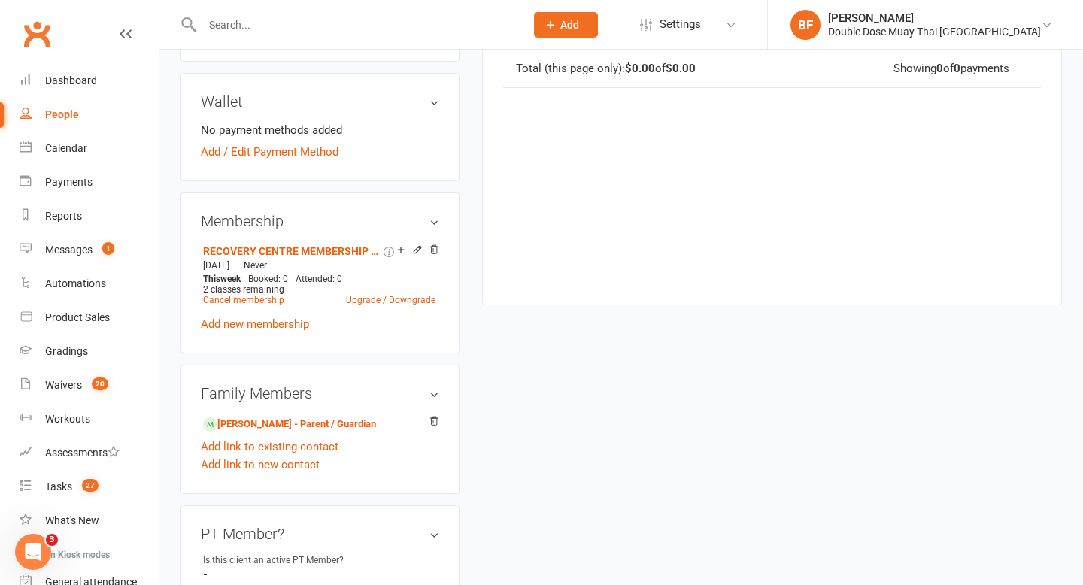
scroll to position [813, 0]
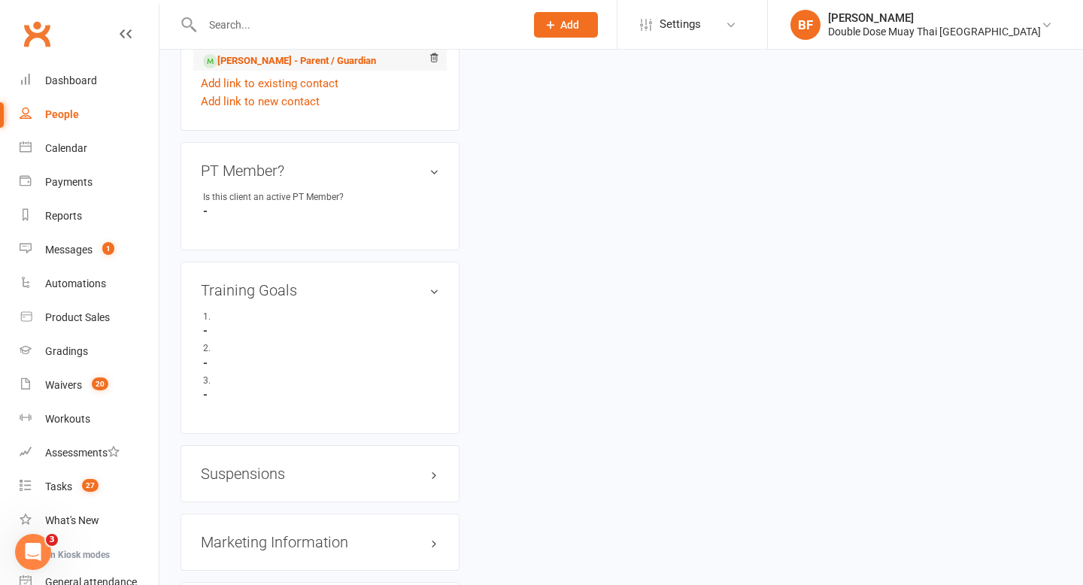
click at [327, 71] on li "Demetrius Savai'inaea - Parent / Guardian" at bounding box center [320, 60] width 238 height 21
click at [327, 69] on link "Demetrius Savai'inaea - Parent / Guardian" at bounding box center [289, 61] width 173 height 16
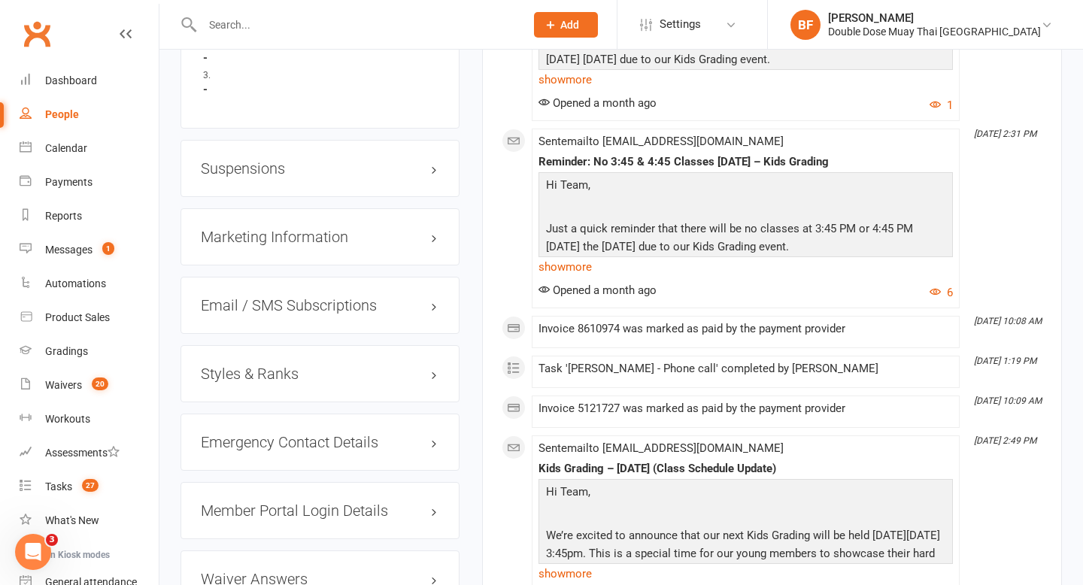
scroll to position [1137, 0]
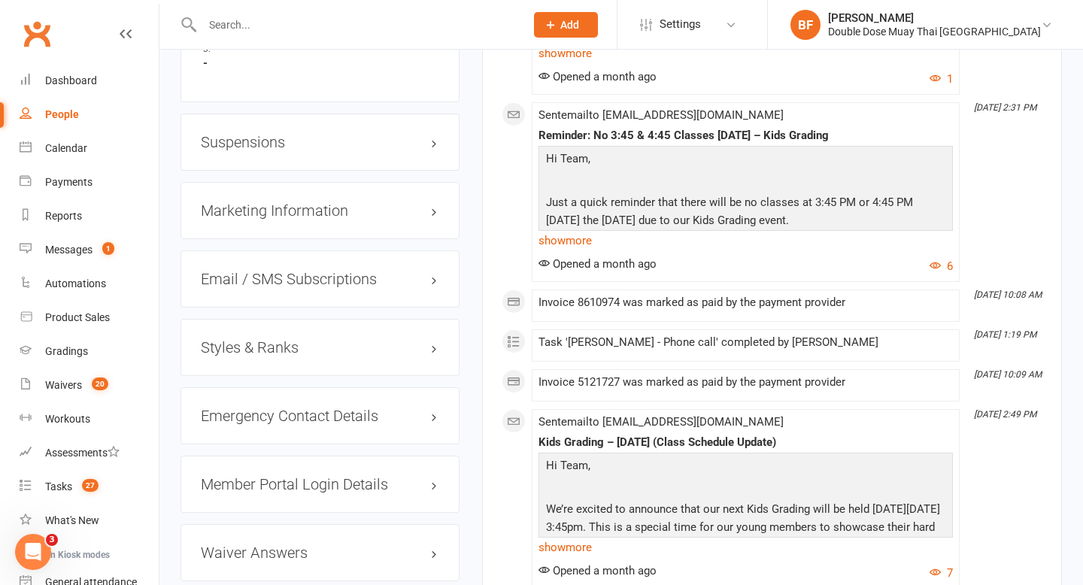
click at [266, 149] on h3 "Suspensions" at bounding box center [320, 142] width 238 height 17
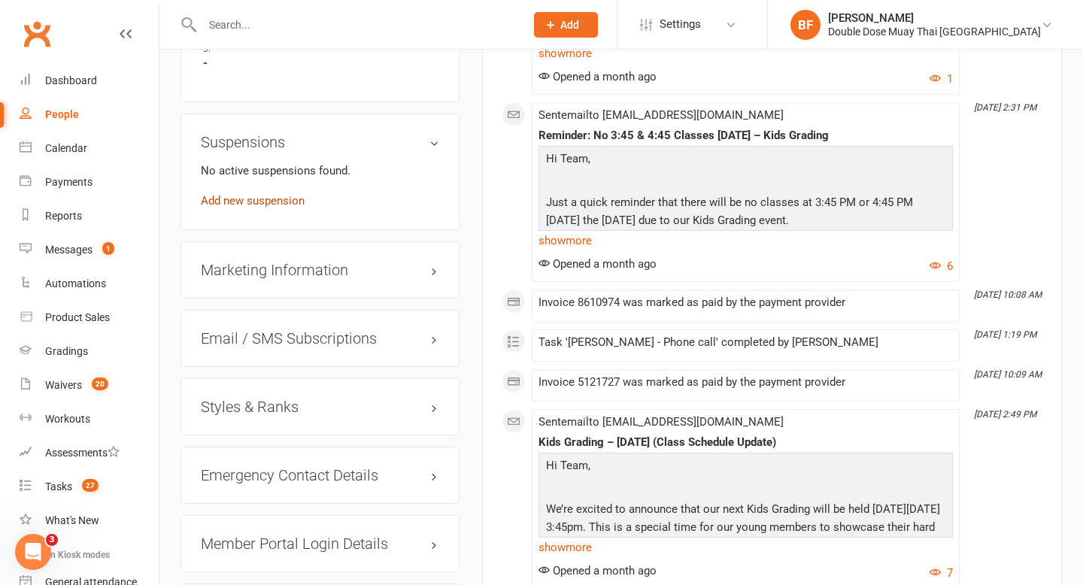
click at [272, 208] on link "Add new suspension" at bounding box center [253, 201] width 104 height 14
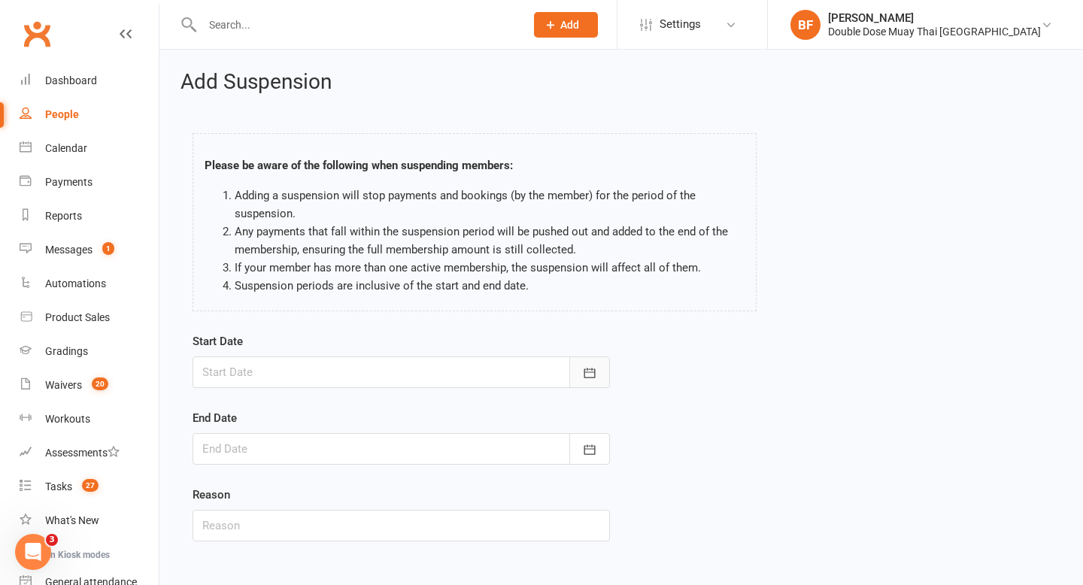
click at [593, 385] on button "button" at bounding box center [589, 373] width 41 height 32
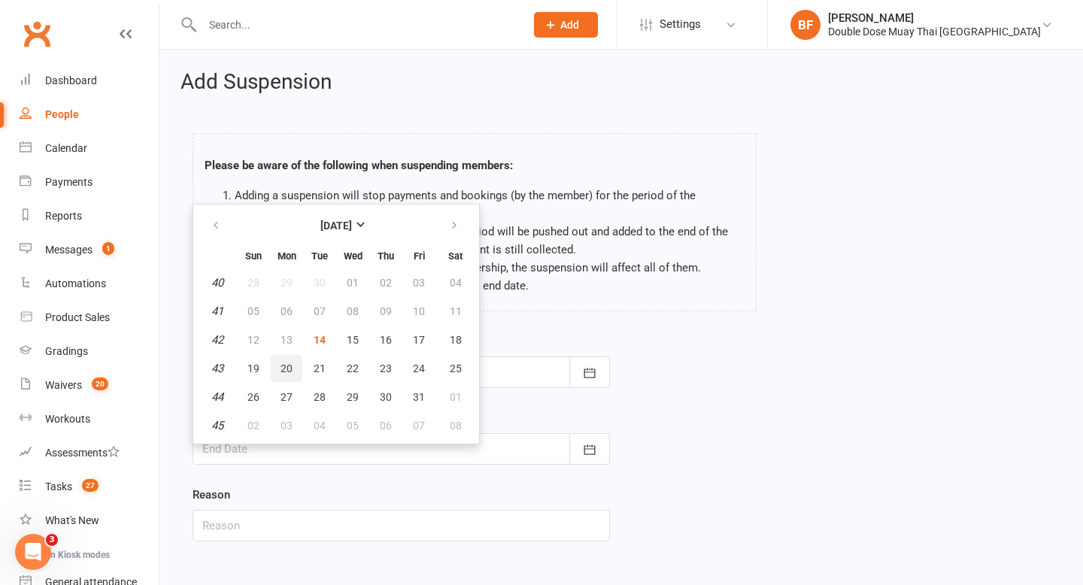
click at [283, 376] on button "20" at bounding box center [287, 368] width 32 height 27
type input "20 Oct 2025"
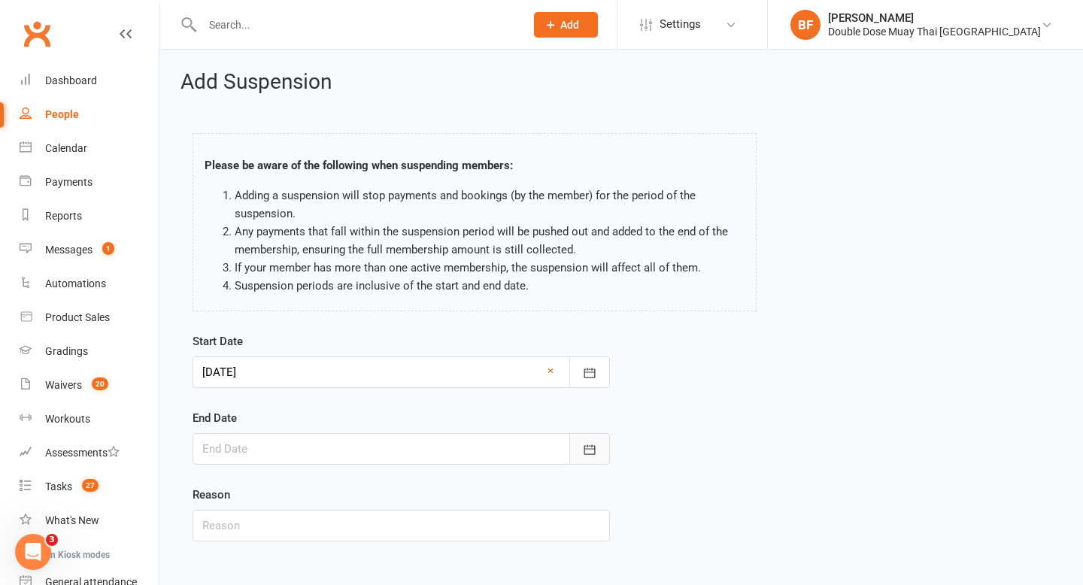
click at [596, 442] on button "button" at bounding box center [589, 449] width 41 height 32
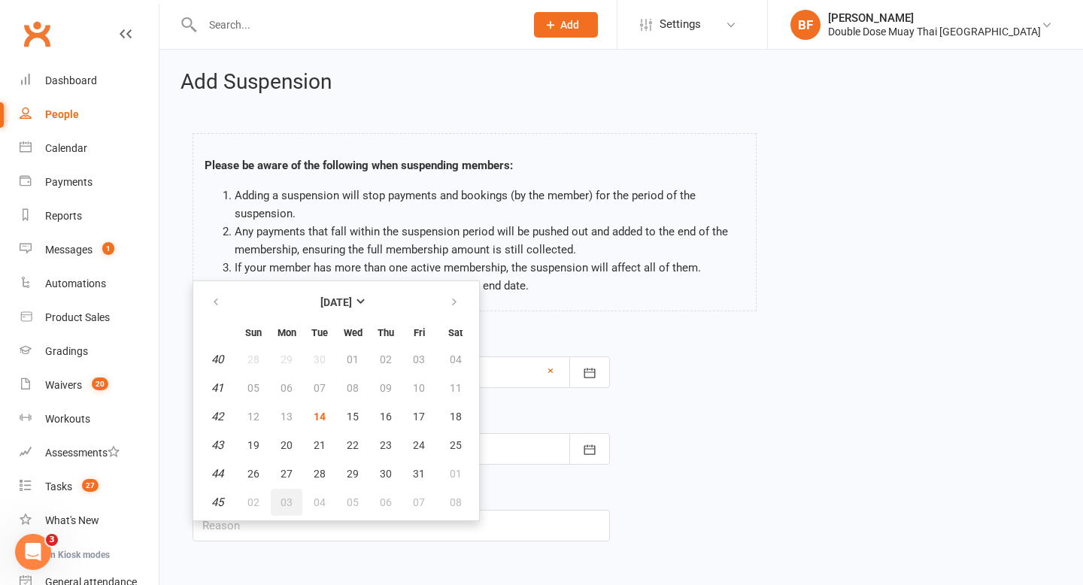
click at [287, 501] on span "03" at bounding box center [287, 502] width 12 height 12
type input "03 Nov 2025"
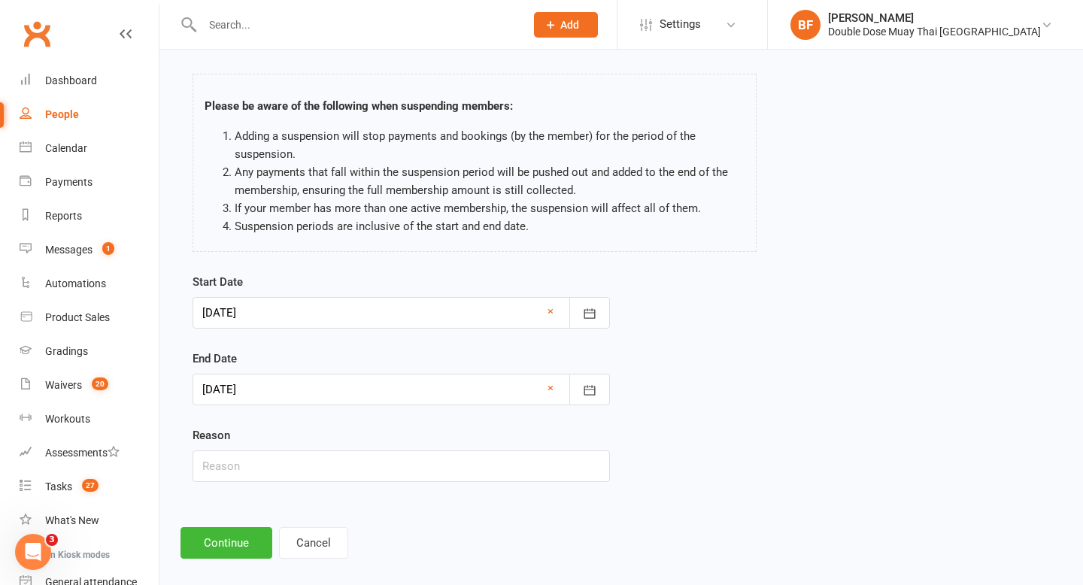
scroll to position [76, 0]
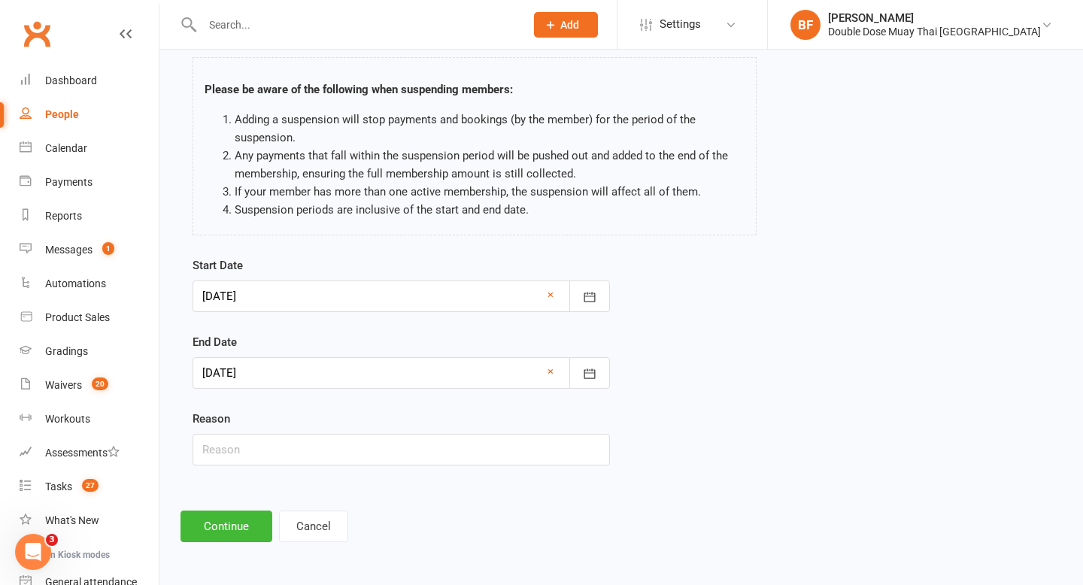
click at [292, 466] on div "Start Date 20 Oct 2025 October 2025 Sun Mon Tue Wed Thu Fri Sat 40 28 29 30 01 …" at bounding box center [401, 371] width 440 height 230
click at [292, 439] on input "text" at bounding box center [401, 450] width 417 height 32
type input "away"
click at [243, 517] on button "Continue" at bounding box center [227, 527] width 92 height 32
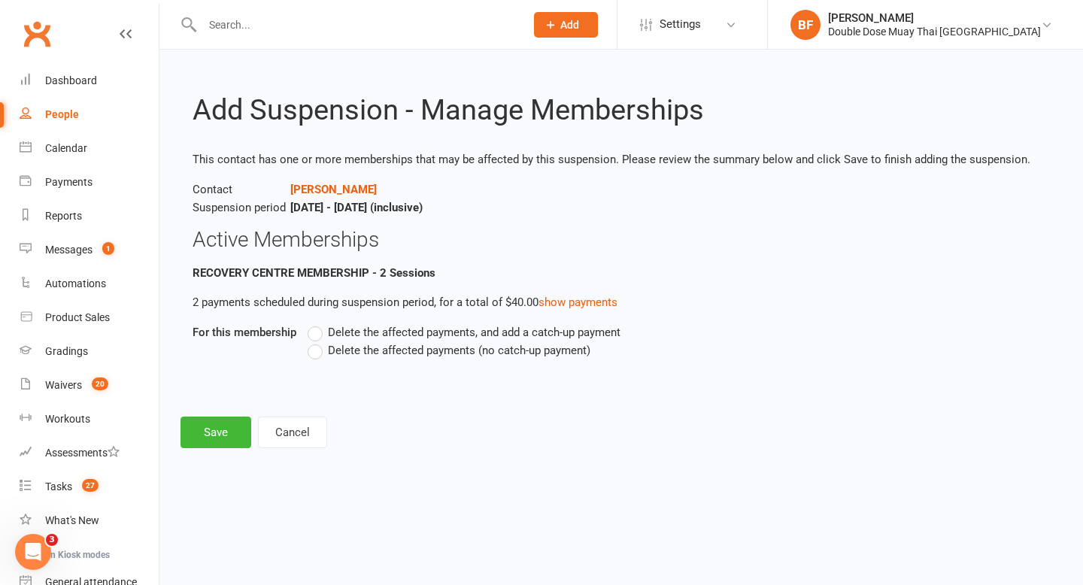
scroll to position [0, 0]
click at [320, 352] on label "Delete the affected payments (no catch-up payment)" at bounding box center [449, 350] width 283 height 18
click at [317, 341] on input "Delete the affected payments (no catch-up payment)" at bounding box center [313, 341] width 10 height 0
click at [228, 419] on button "Save" at bounding box center [216, 433] width 71 height 32
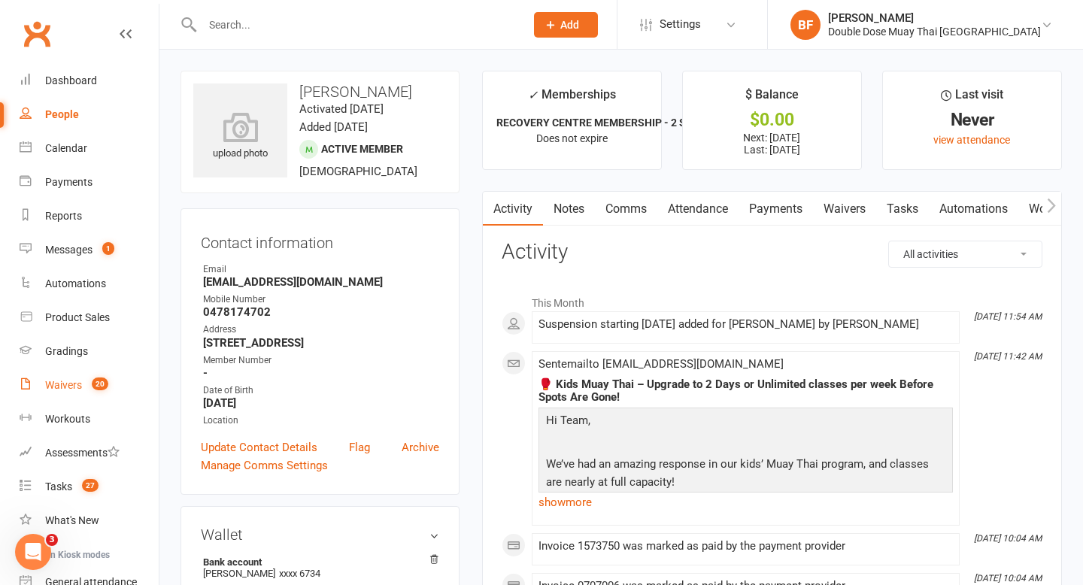
click at [81, 385] on div "Waivers" at bounding box center [63, 385] width 37 height 12
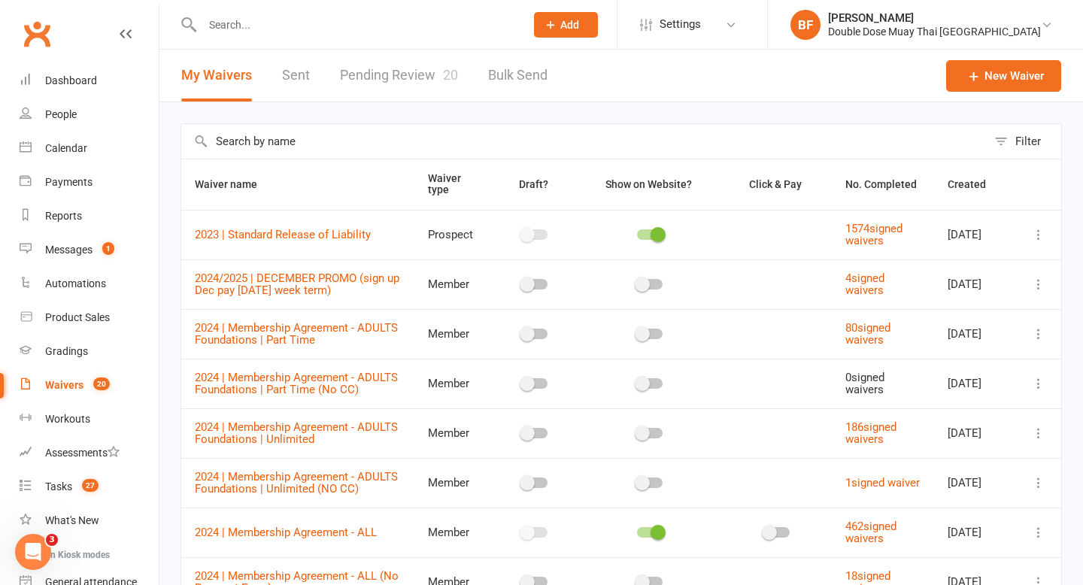
click at [401, 73] on link "Pending Review 20" at bounding box center [399, 76] width 118 height 52
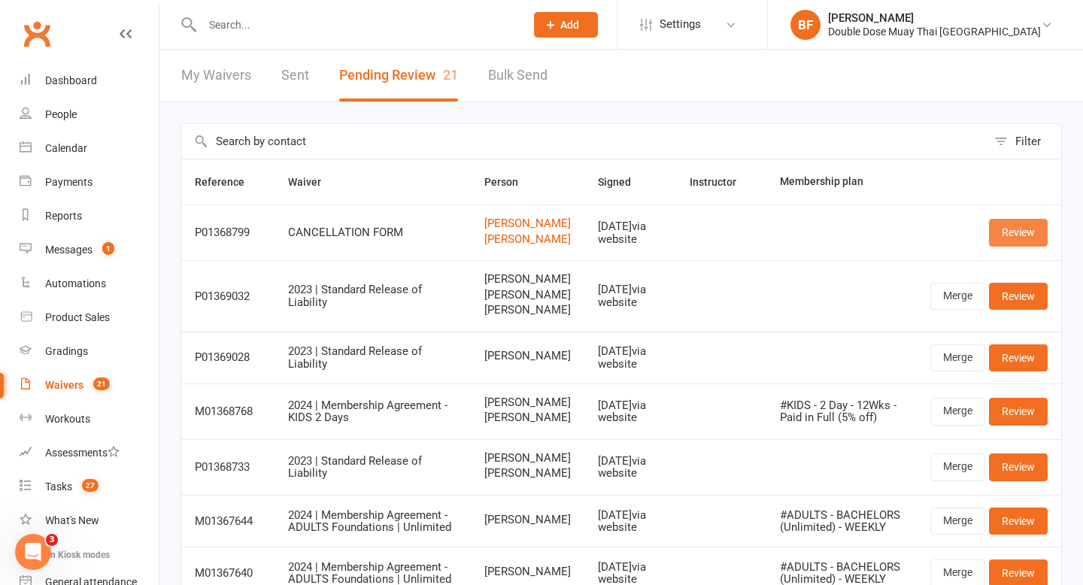
click at [1006, 225] on link "Review" at bounding box center [1018, 232] width 59 height 27
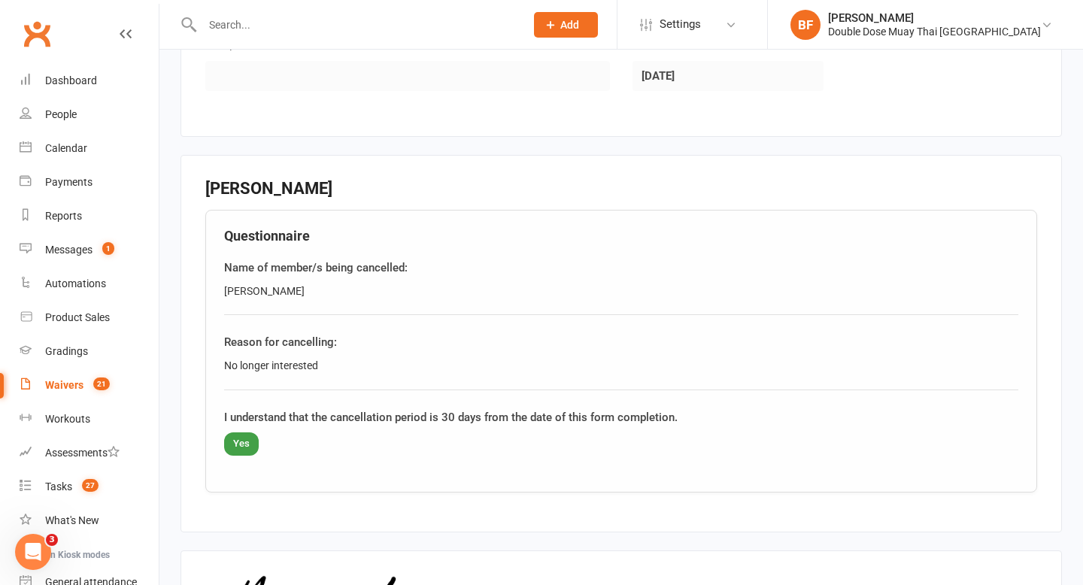
scroll to position [1276, 0]
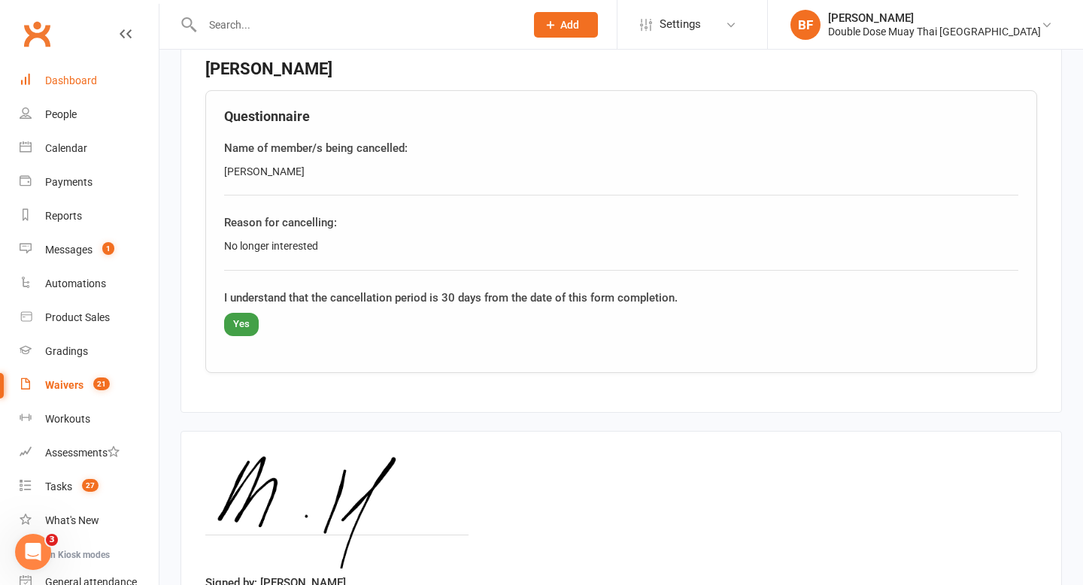
click at [68, 85] on div "Dashboard" at bounding box center [71, 80] width 52 height 12
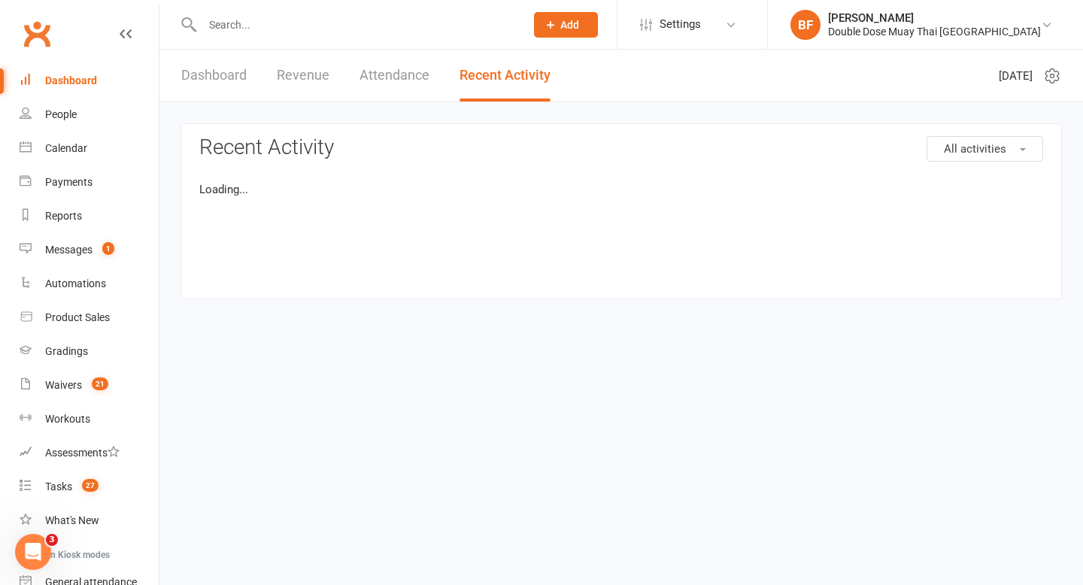
click at [250, 22] on input "text" at bounding box center [356, 24] width 317 height 21
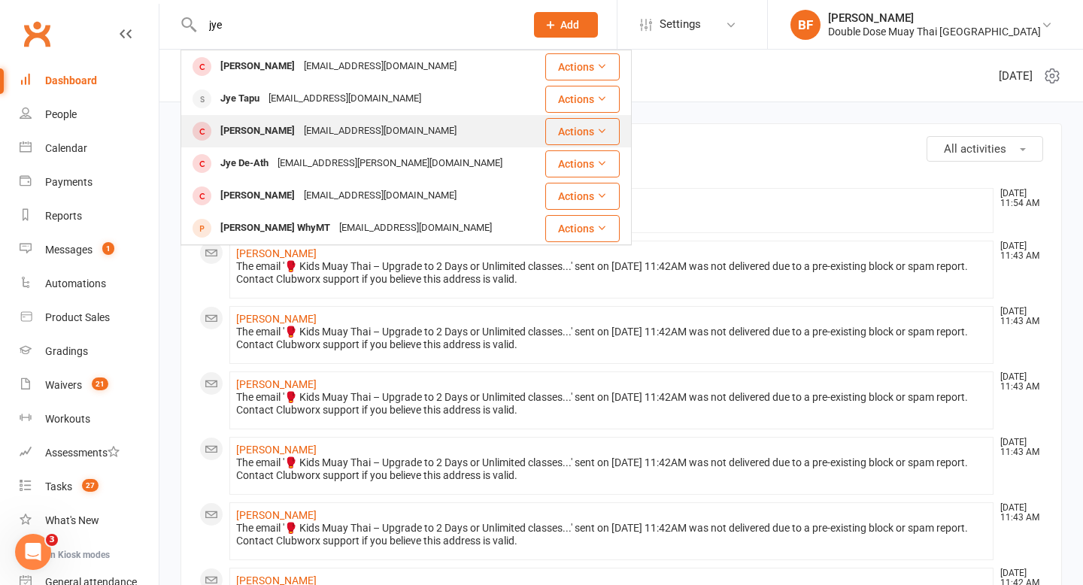
type input "jye"
click at [299, 132] on div "[EMAIL_ADDRESS][DOMAIN_NAME]" at bounding box center [380, 131] width 162 height 22
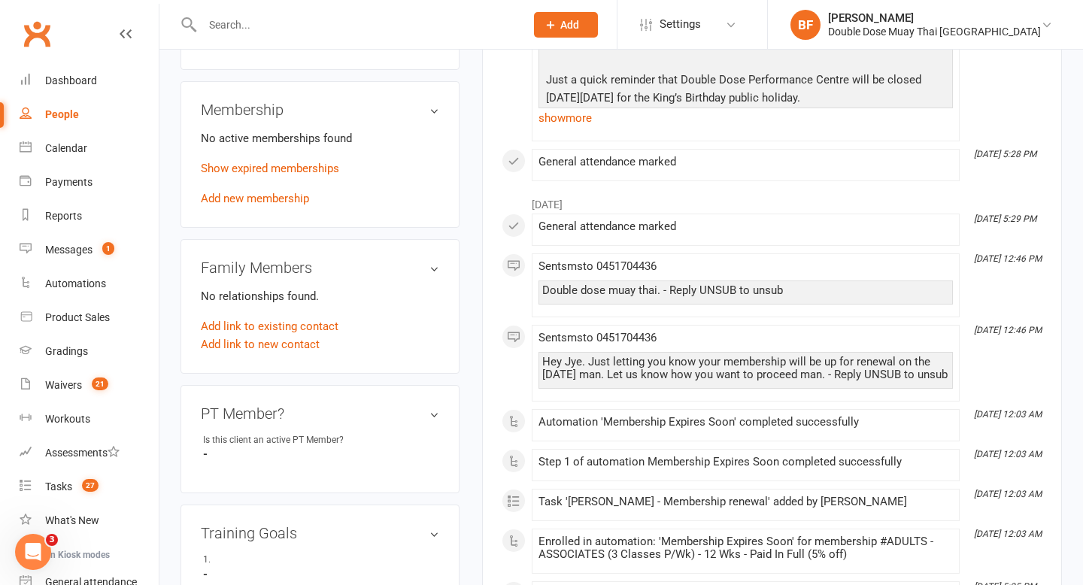
scroll to position [552, 0]
click at [278, 199] on link "Add new membership" at bounding box center [255, 197] width 108 height 14
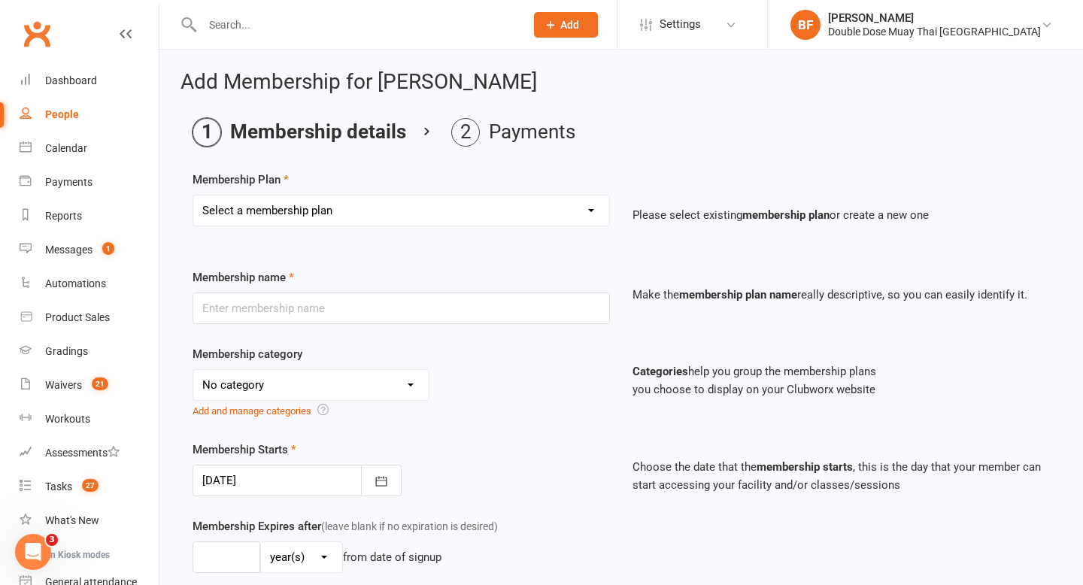
click at [486, 215] on select "Select a membership plan Create new Membership Plan #KIDS - 1 Day - WEEKLY #KID…" at bounding box center [401, 211] width 416 height 30
select select "12"
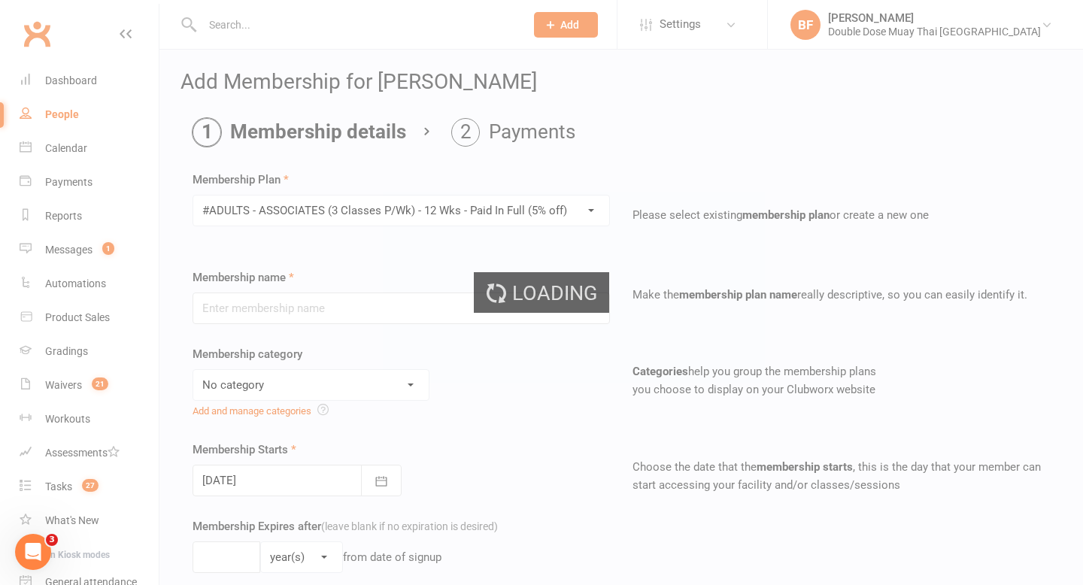
type input "#ADULTS - ASSOCIATES (3 Classes P/Wk) - 12 Wks - Paid In Full (5% off)"
select select "1"
type input "12"
select select "1"
type input "3"
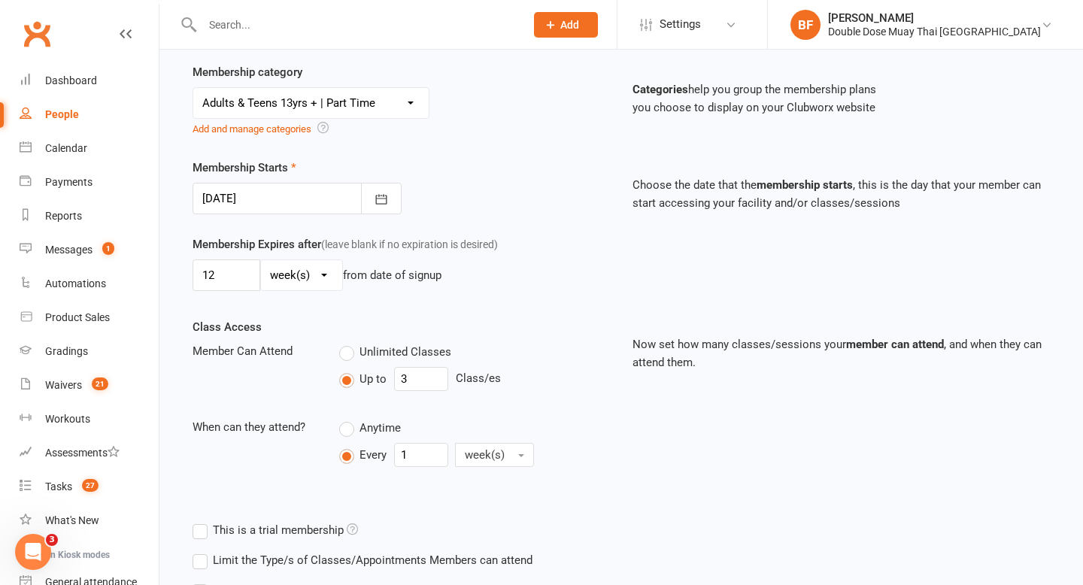
scroll to position [440, 0]
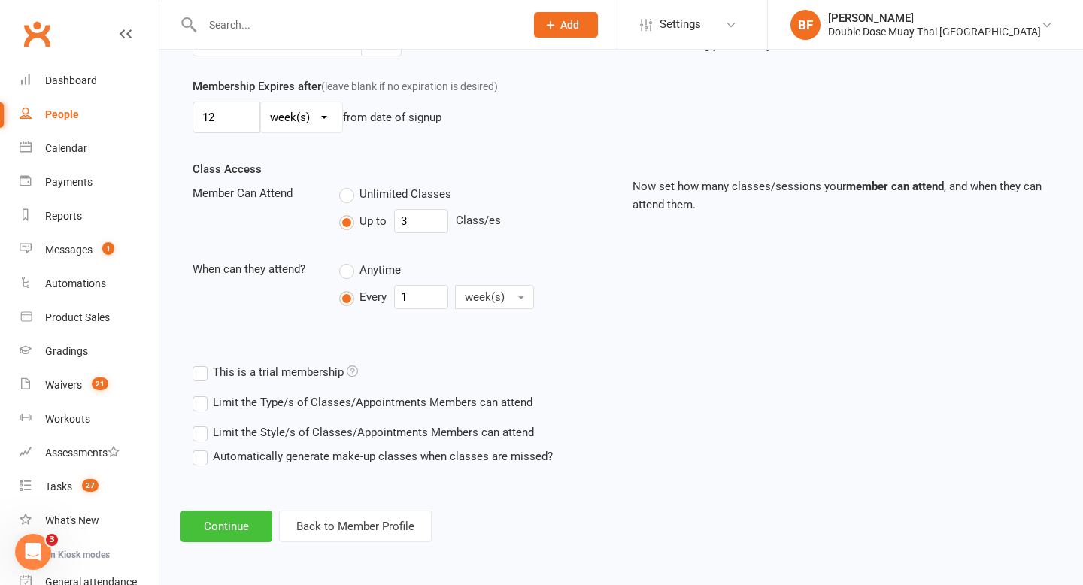
click at [233, 528] on button "Continue" at bounding box center [227, 527] width 92 height 32
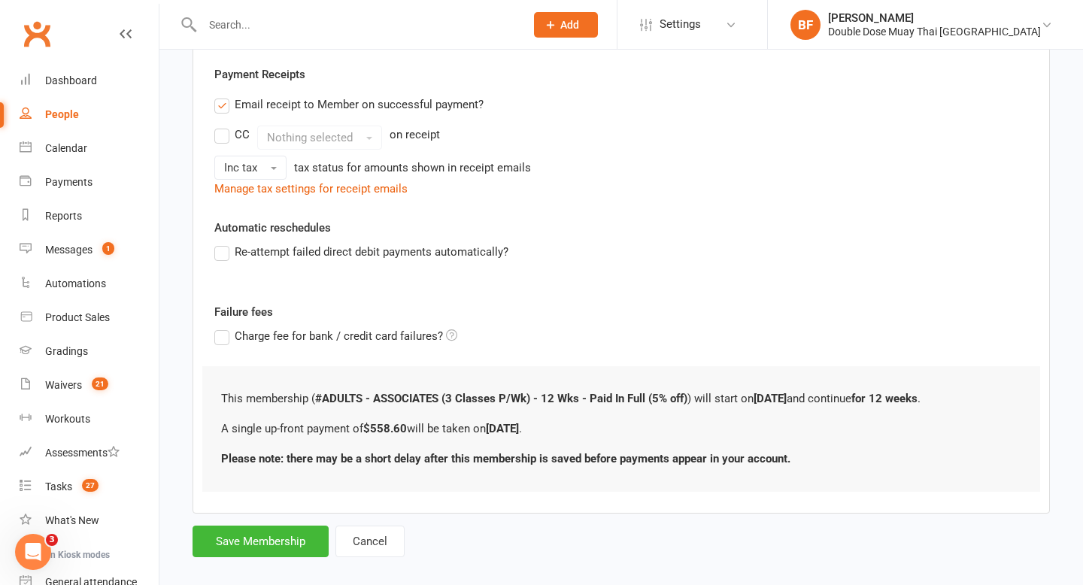
scroll to position [0, 0]
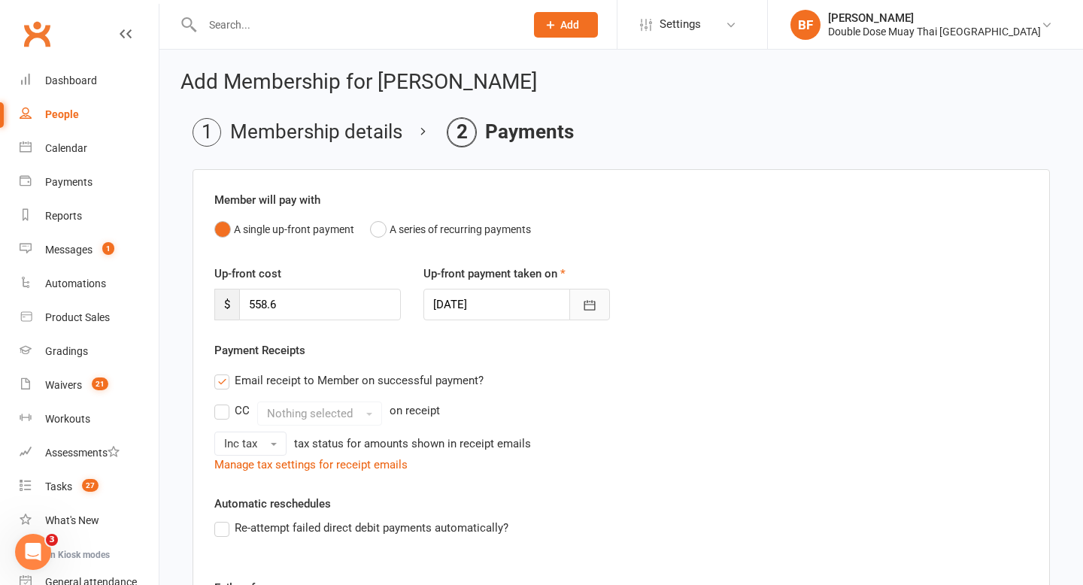
click at [602, 311] on button "button" at bounding box center [589, 305] width 41 height 32
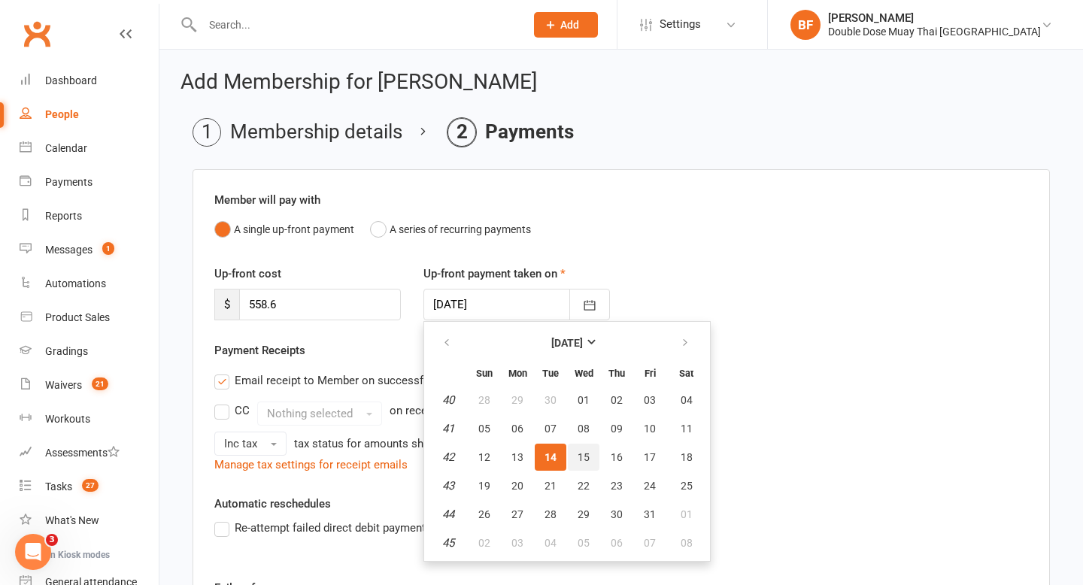
click at [583, 454] on span "15" at bounding box center [584, 457] width 12 height 12
type input "[DATE]"
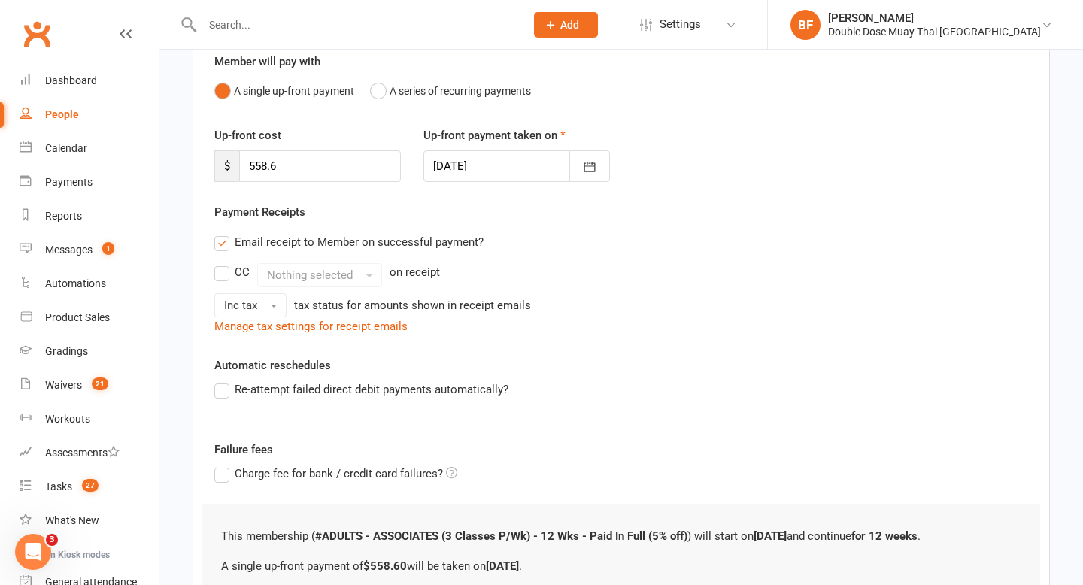
scroll to position [294, 0]
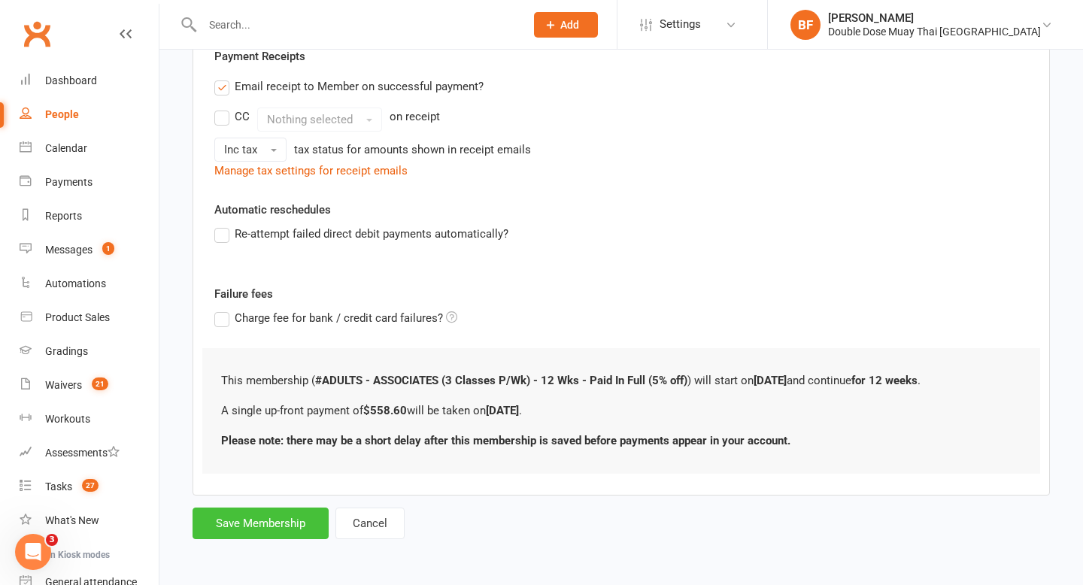
click at [236, 526] on button "Save Membership" at bounding box center [261, 524] width 136 height 32
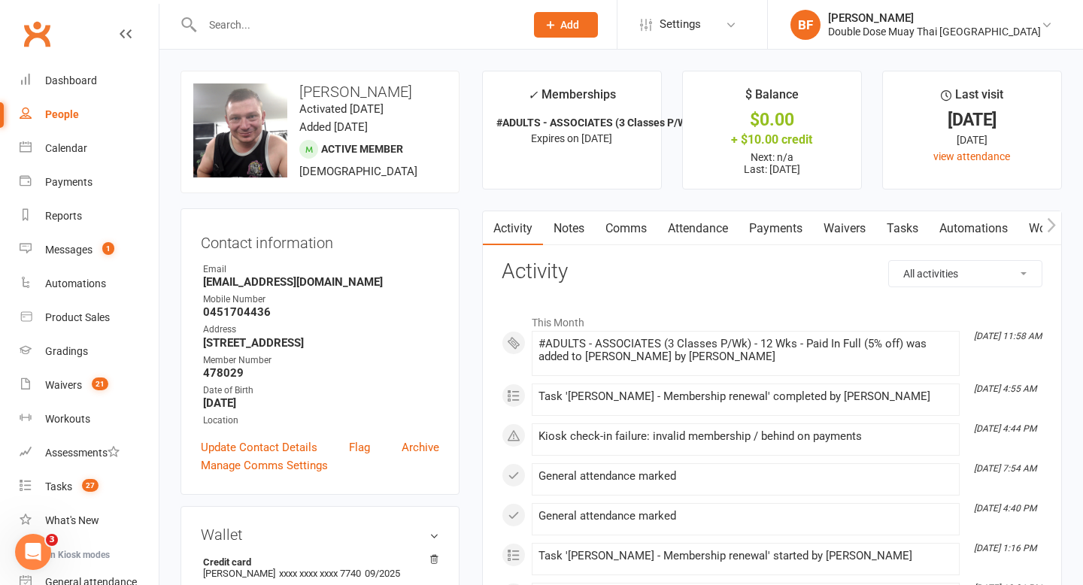
click at [780, 230] on link "Payments" at bounding box center [776, 228] width 74 height 35
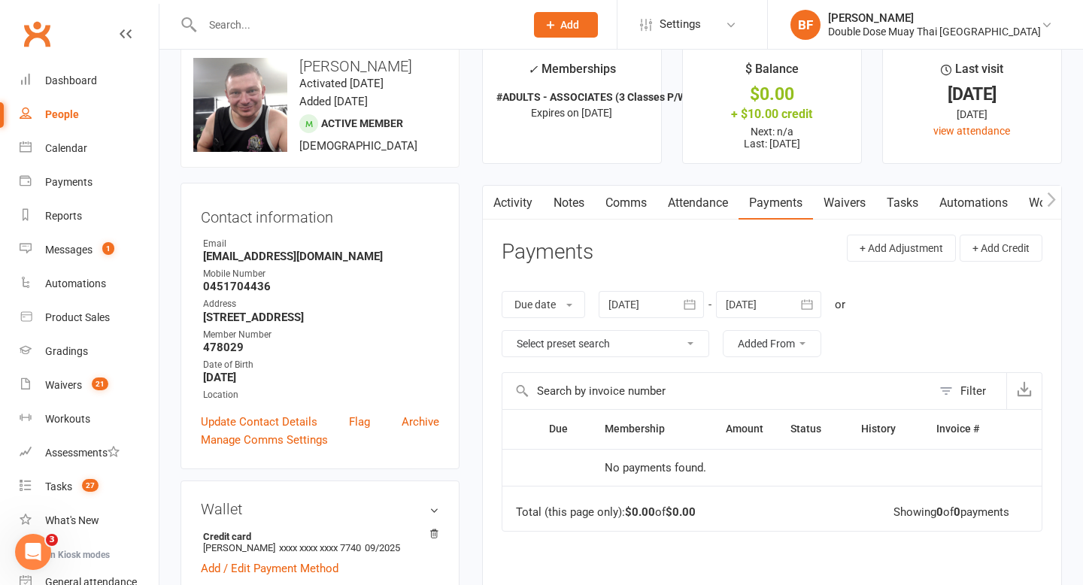
scroll to position [27, 0]
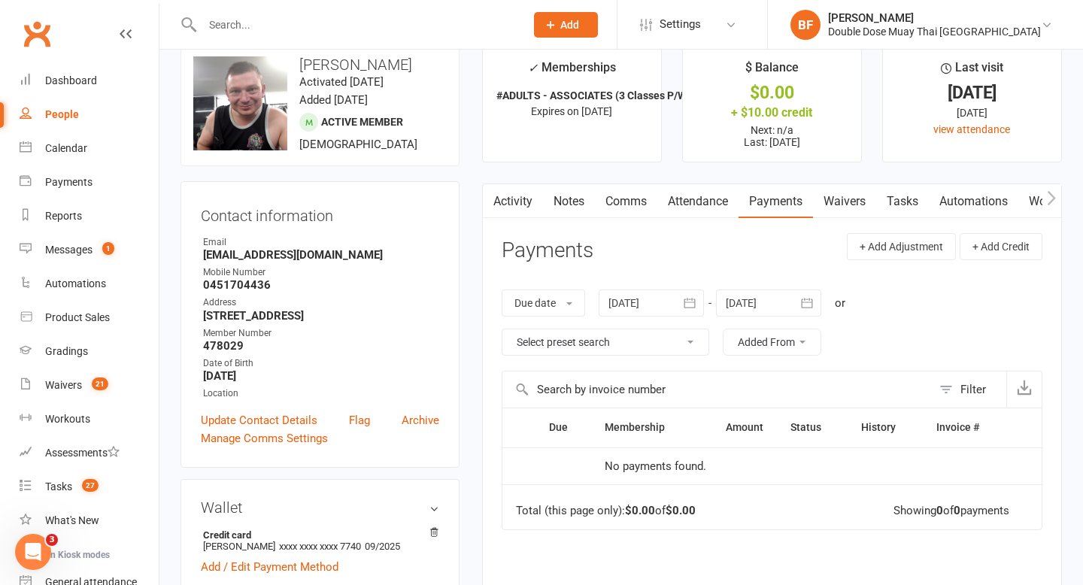
click at [769, 198] on link "Payments" at bounding box center [776, 201] width 74 height 35
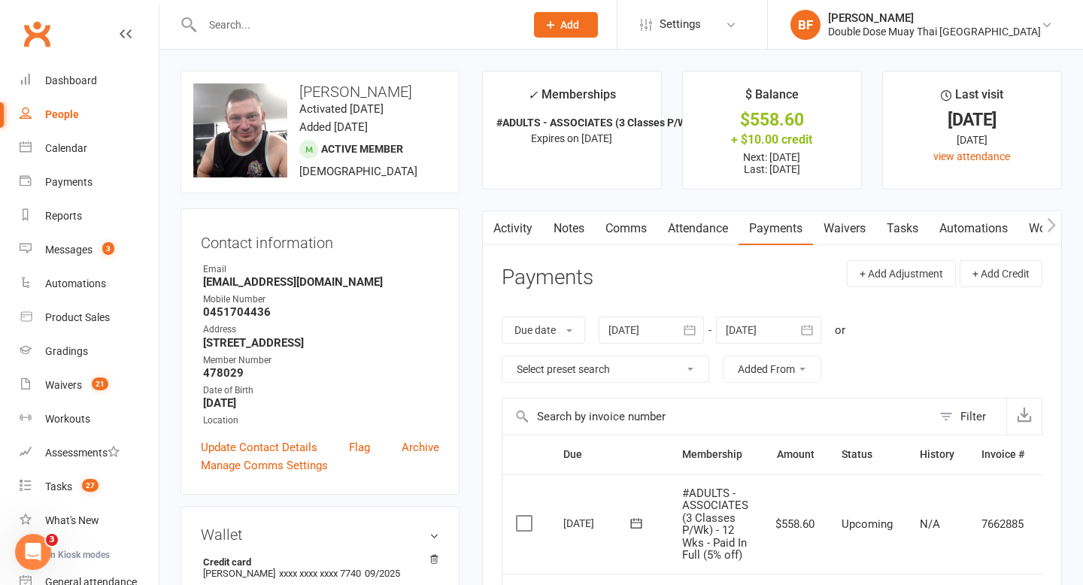
scroll to position [0, 43]
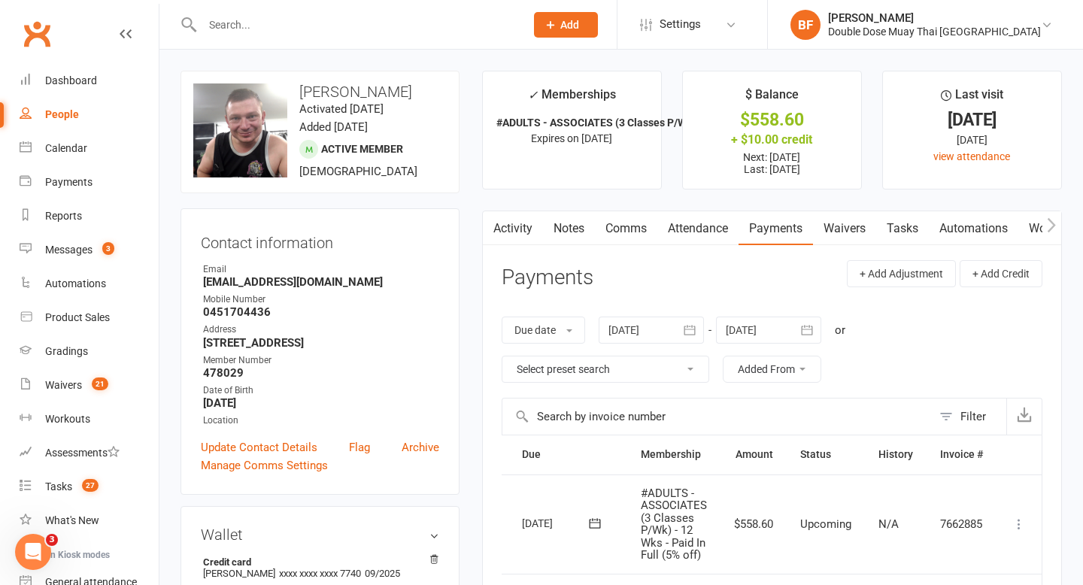
click at [1020, 523] on icon at bounding box center [1019, 524] width 15 height 15
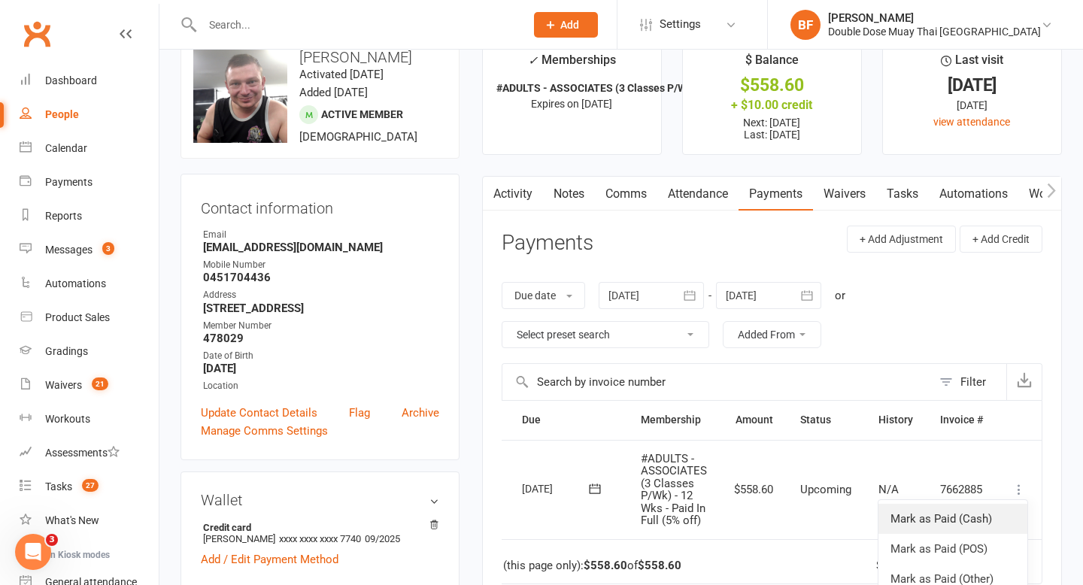
click at [979, 523] on link "Mark as Paid (Cash)" at bounding box center [953, 519] width 149 height 30
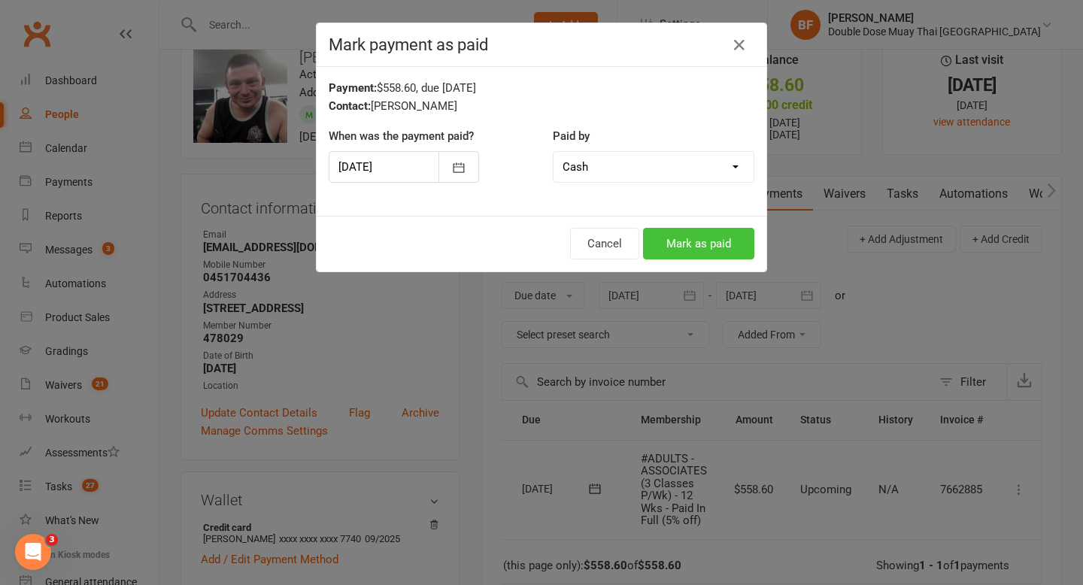
click at [700, 244] on button "Mark as paid" at bounding box center [698, 244] width 111 height 32
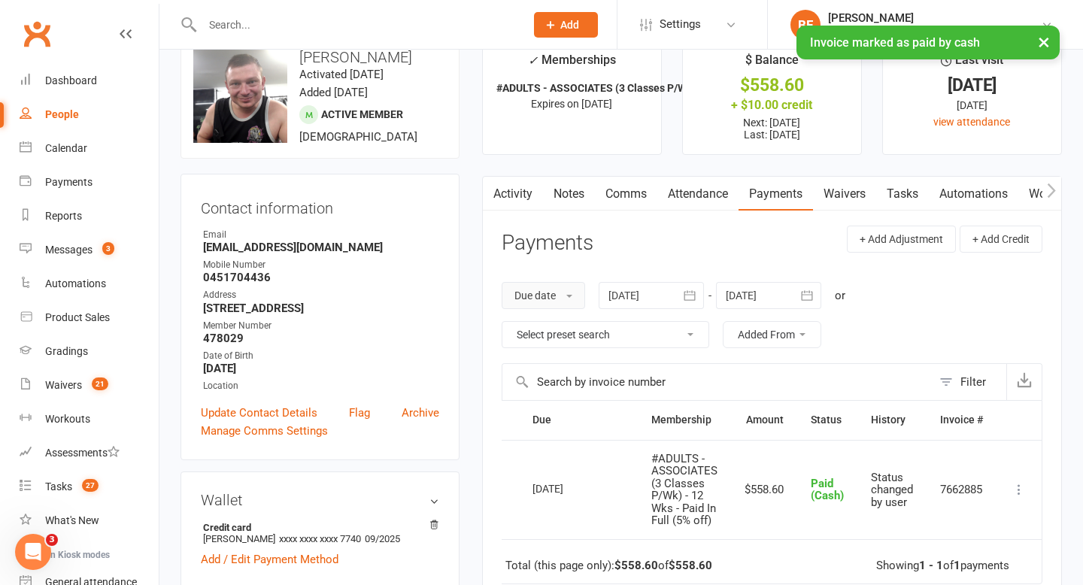
scroll to position [0, 0]
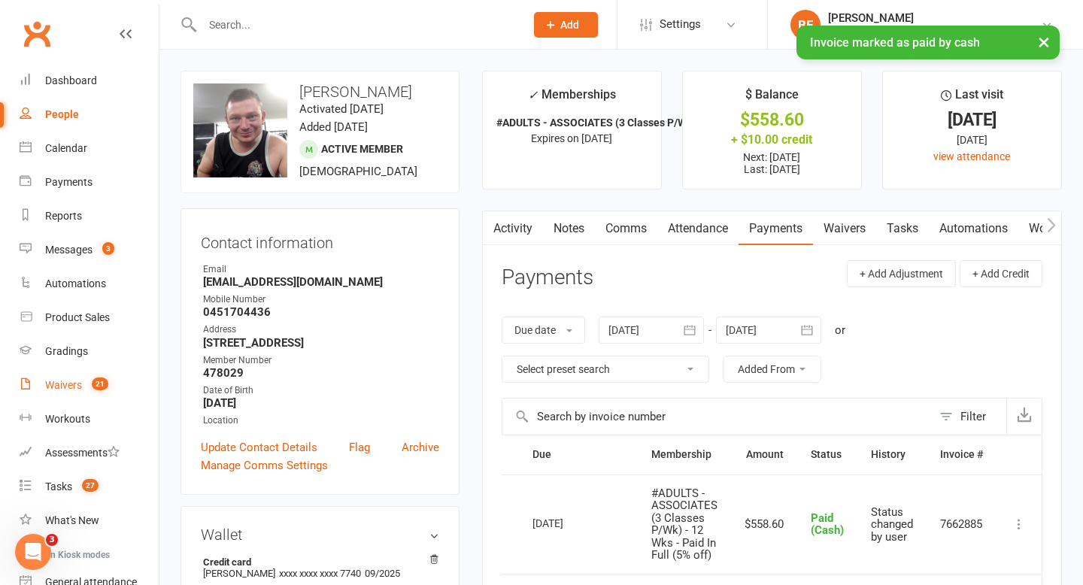
click at [90, 380] on count-badge "21" at bounding box center [96, 385] width 24 height 12
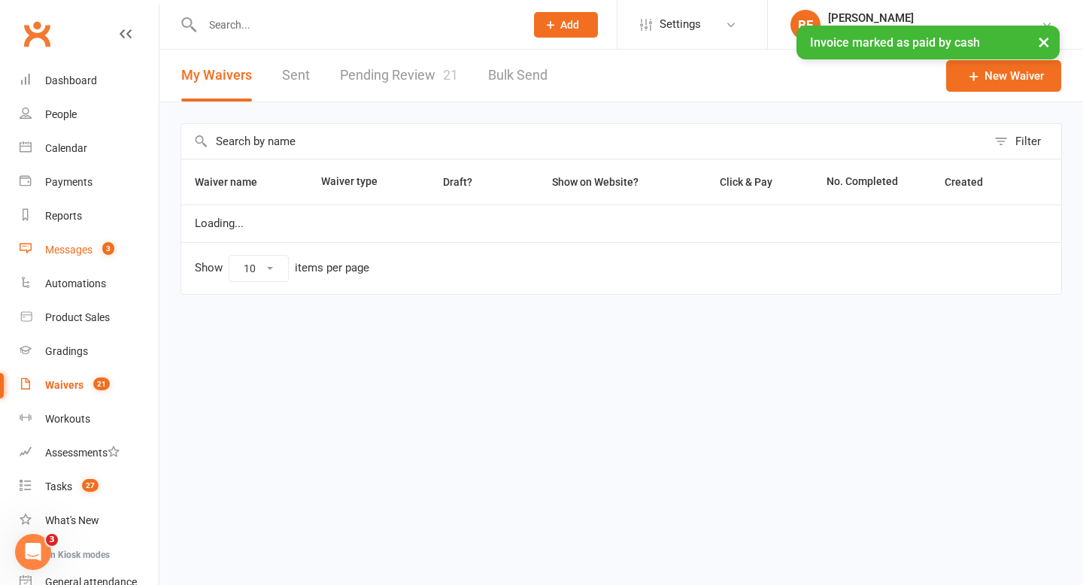
click at [88, 261] on link "Messages 3" at bounding box center [89, 250] width 139 height 34
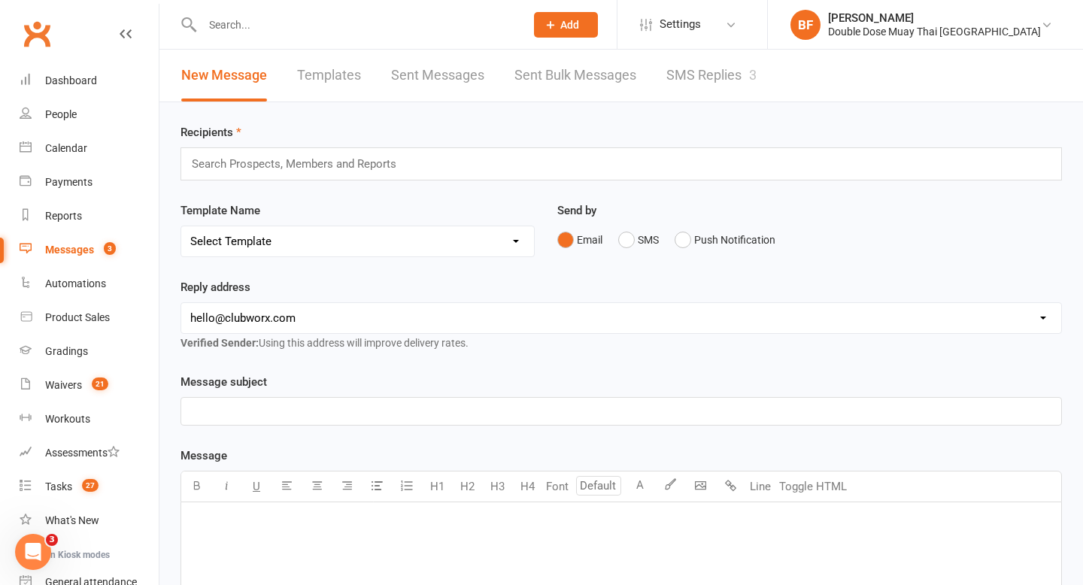
click at [724, 90] on link "SMS Replies 3" at bounding box center [711, 76] width 90 height 52
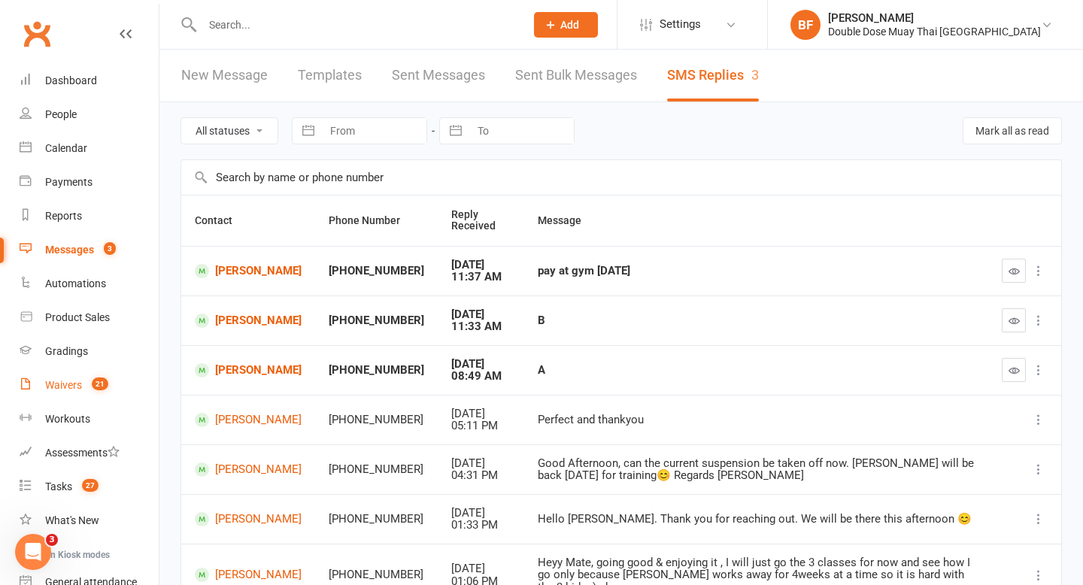
click at [85, 384] on count-badge "21" at bounding box center [96, 385] width 24 height 12
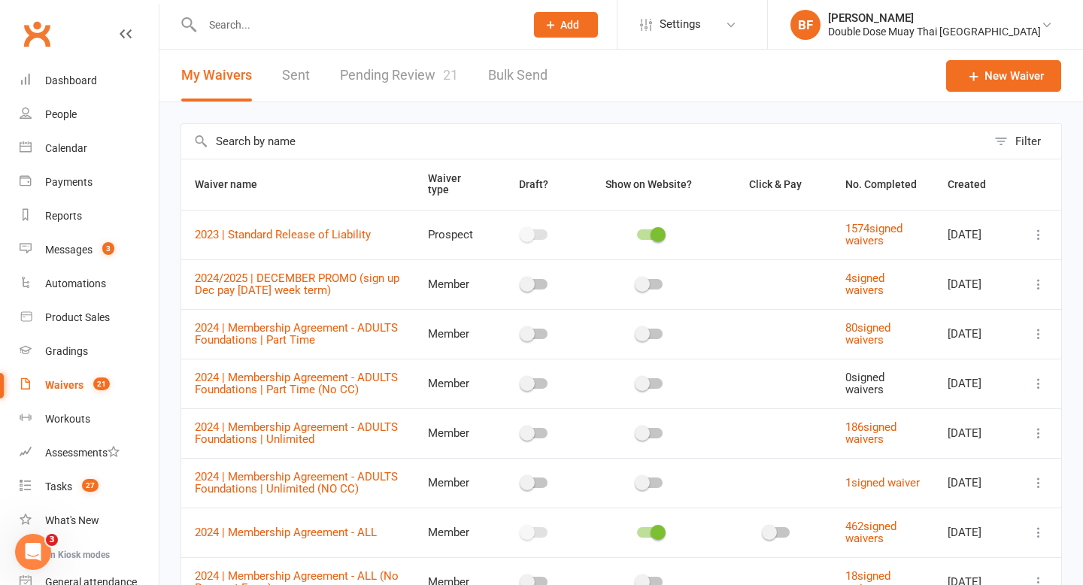
click at [382, 87] on link "Pending Review 21" at bounding box center [399, 76] width 118 height 52
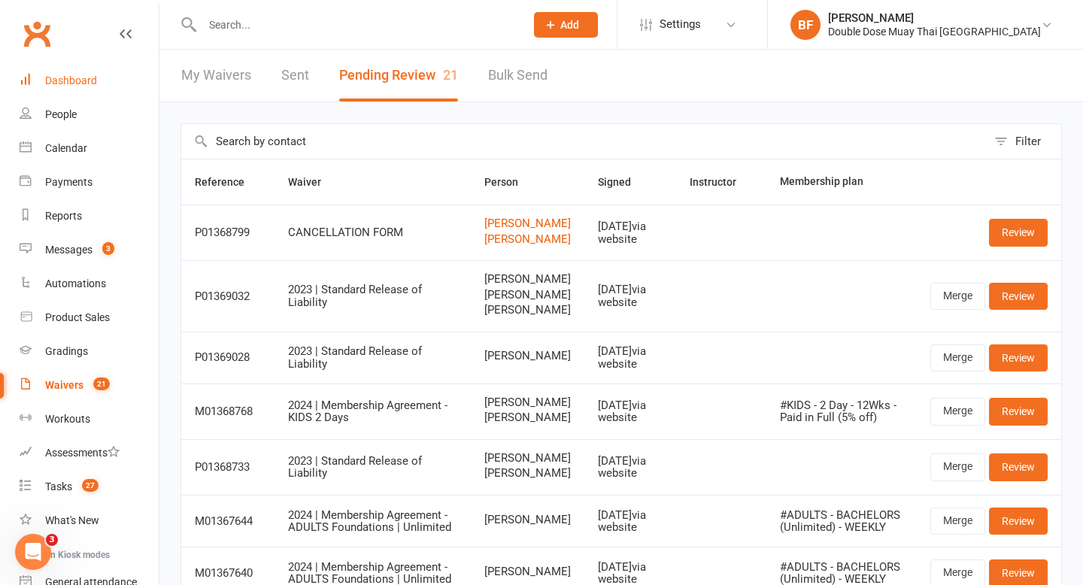
click at [86, 79] on div "Dashboard" at bounding box center [71, 80] width 52 height 12
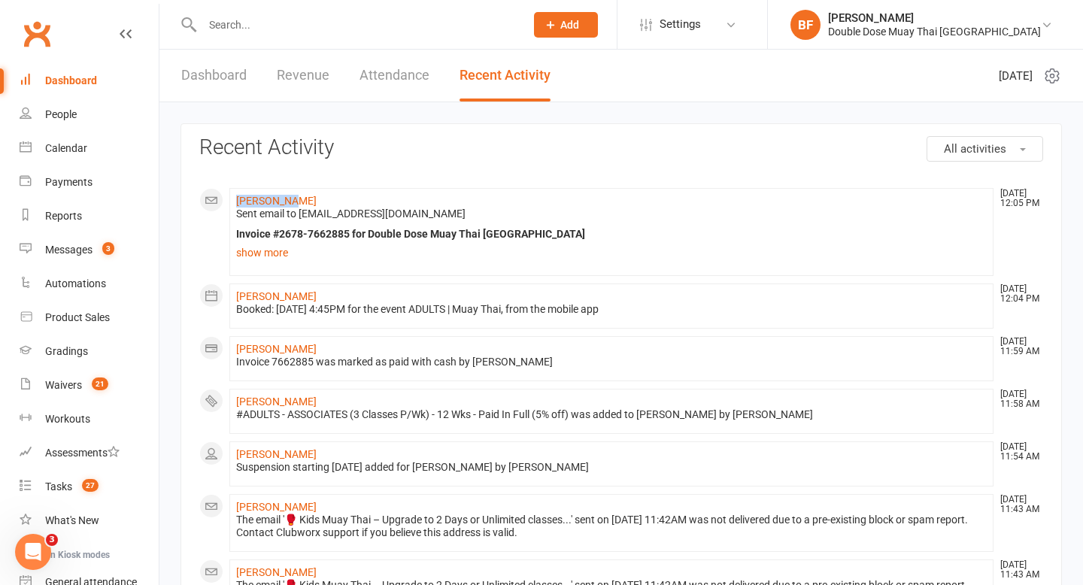
drag, startPoint x: 296, startPoint y: 201, endPoint x: 224, endPoint y: 200, distance: 72.2
copy link "[PERSON_NAME]"
